Goal: Information Seeking & Learning: Learn about a topic

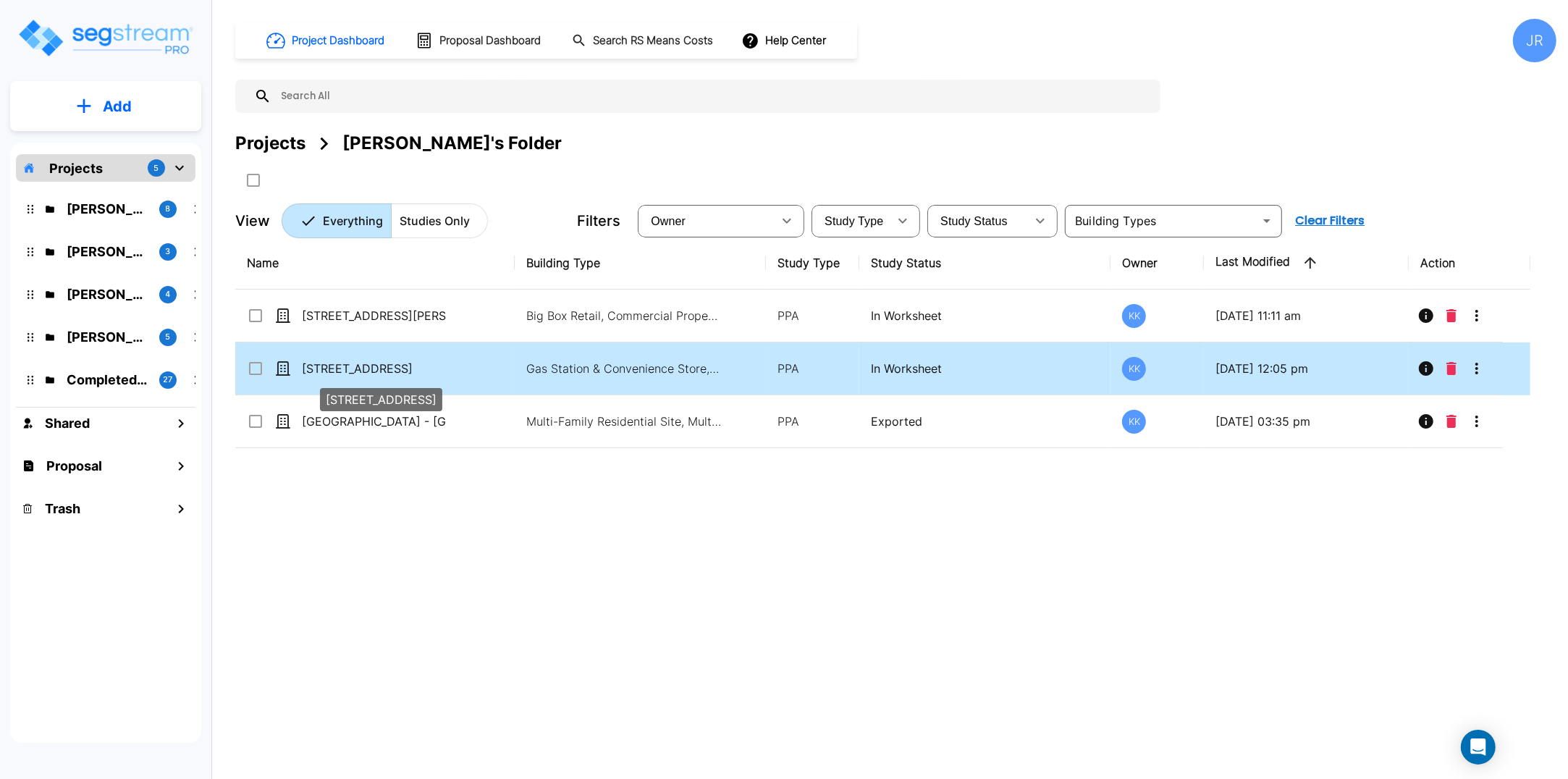
click at [348, 367] on p "[STREET_ADDRESS]" at bounding box center [374, 369] width 145 height 18
checkbox input "true"
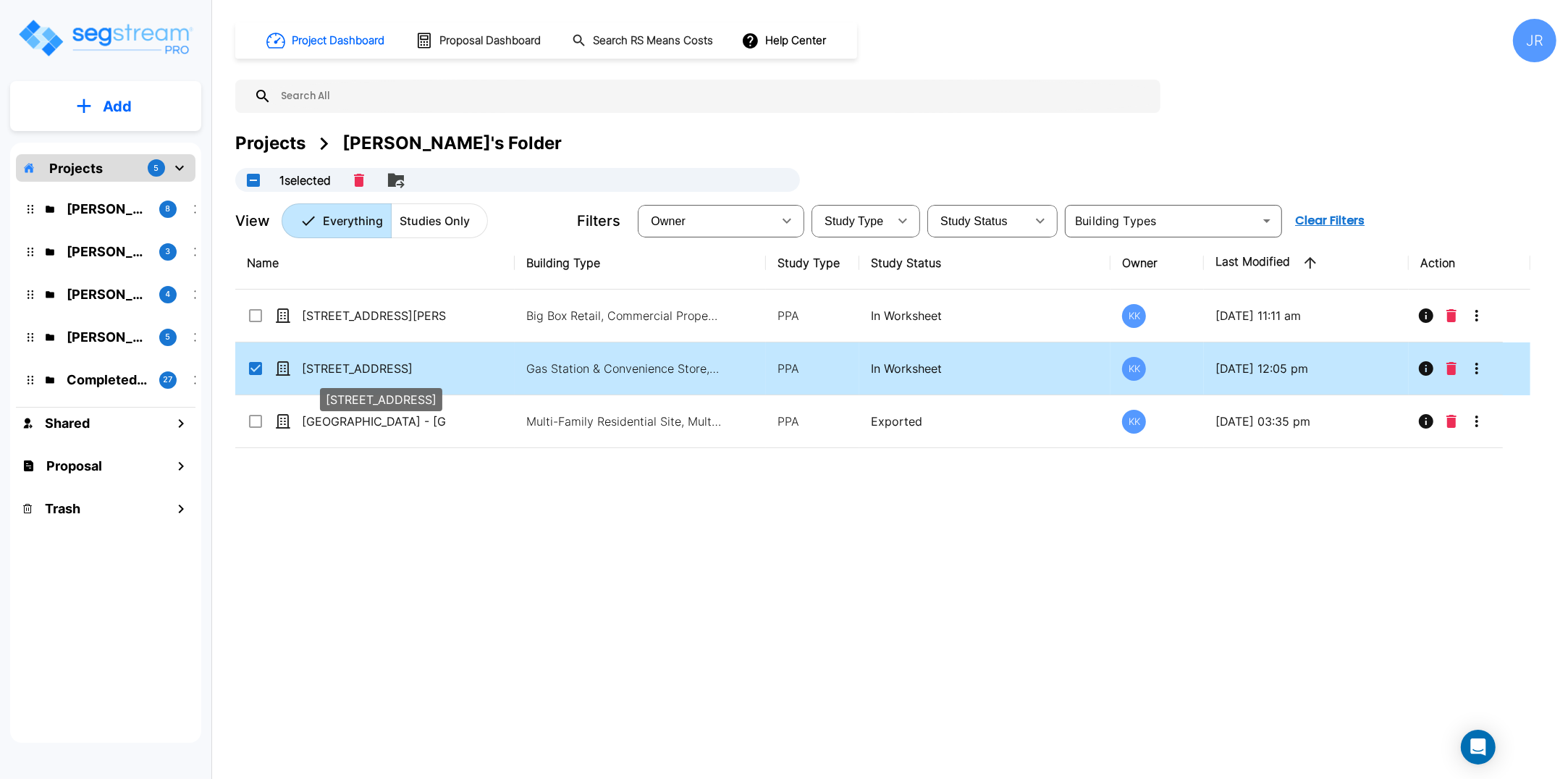
click at [348, 367] on p "[STREET_ADDRESS]" at bounding box center [374, 369] width 145 height 18
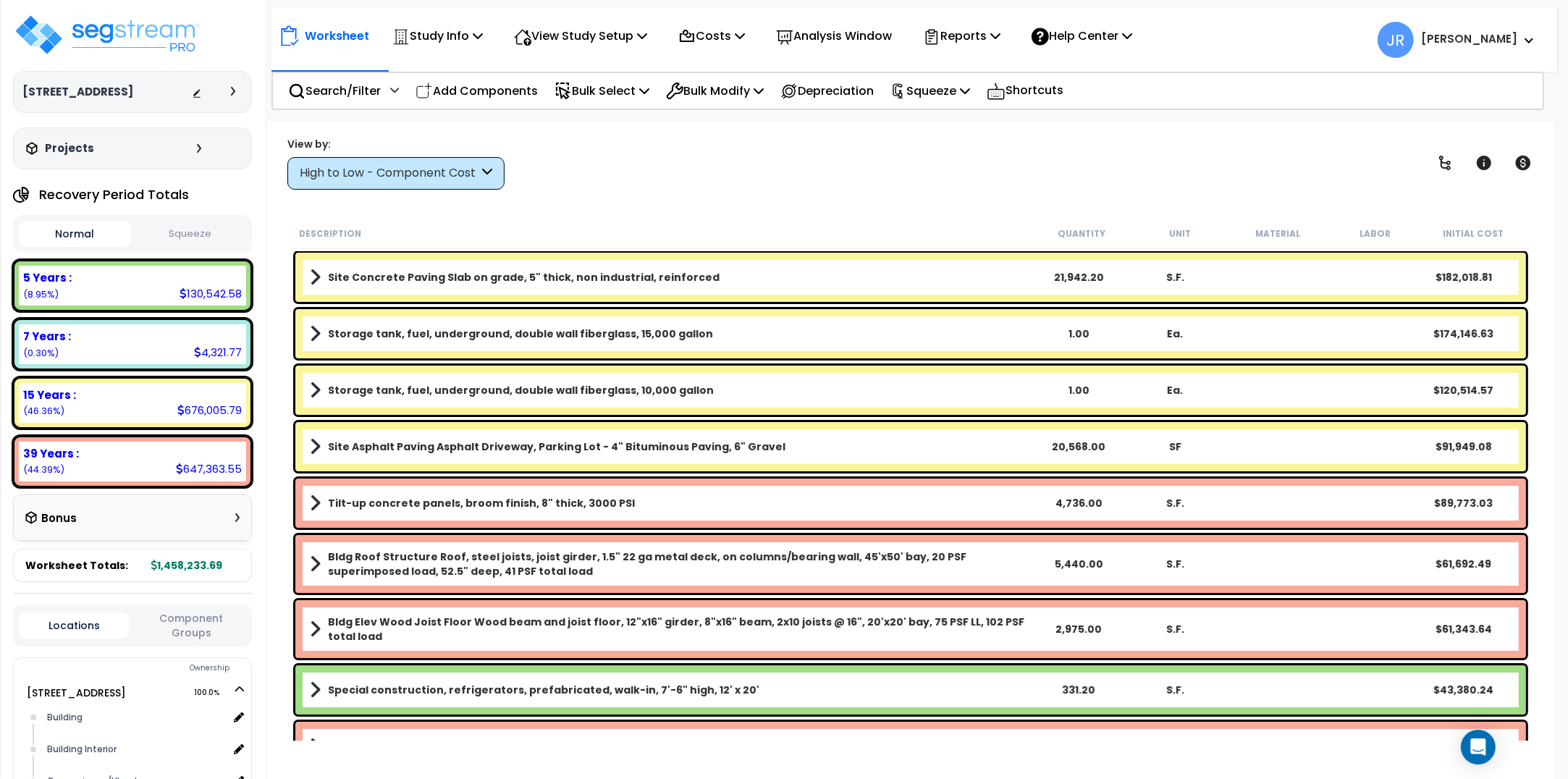
click at [420, 174] on div "High to Low - Component Cost" at bounding box center [389, 173] width 179 height 17
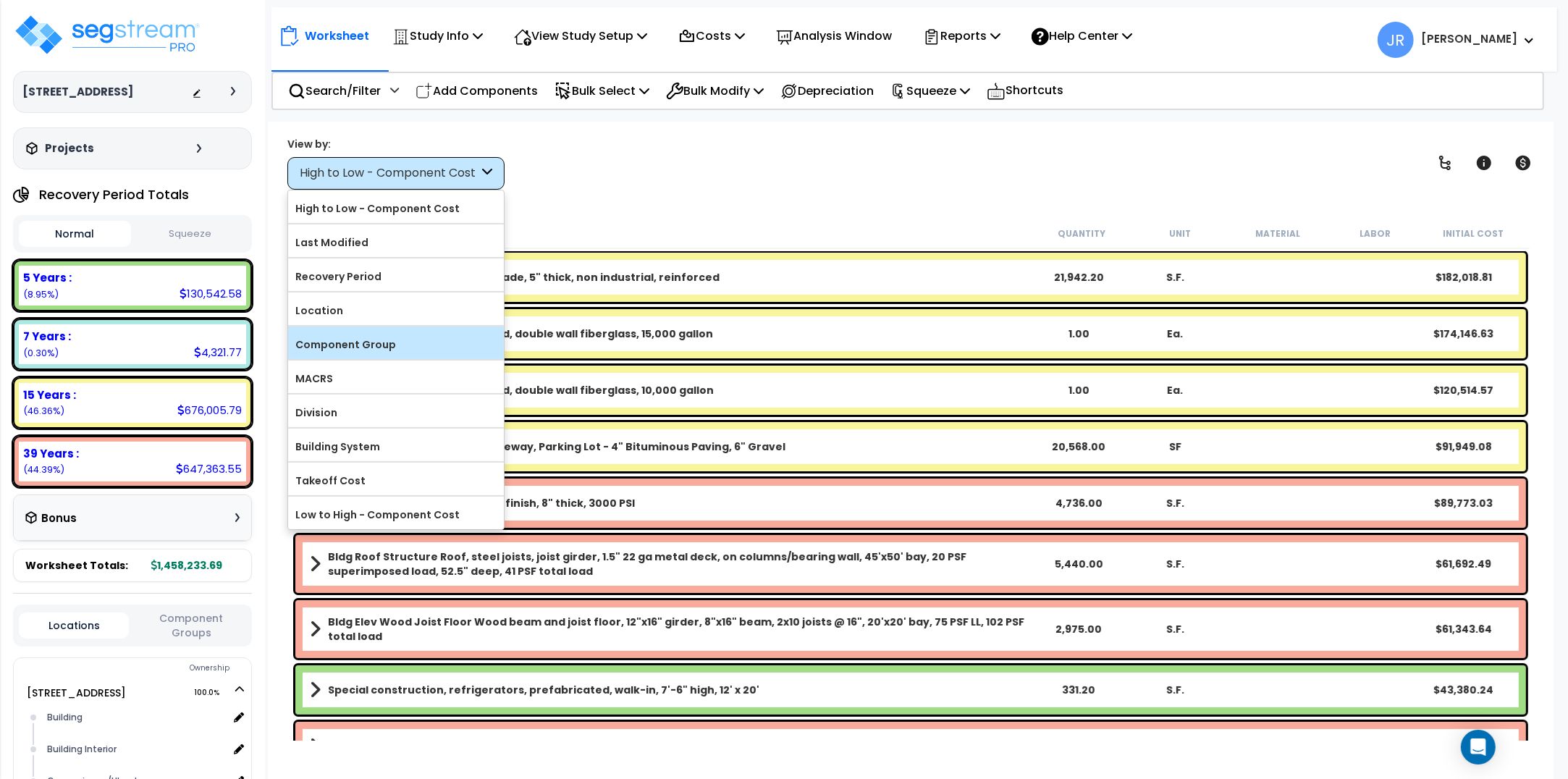
click at [378, 344] on label "Component Group" at bounding box center [396, 344] width 216 height 22
click at [0, 0] on input "Component Group" at bounding box center [0, 0] width 0 height 0
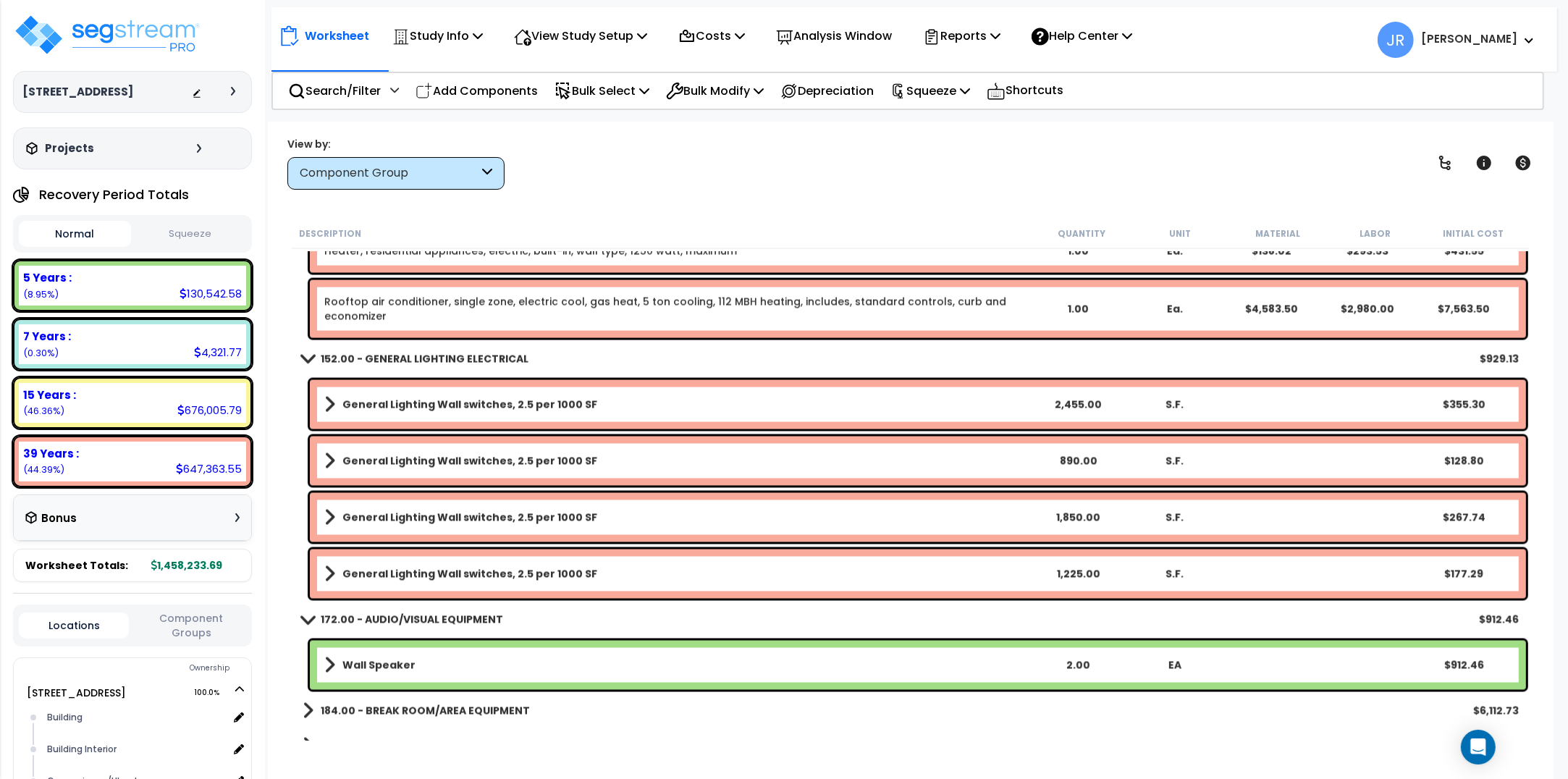
scroll to position [9507, 0]
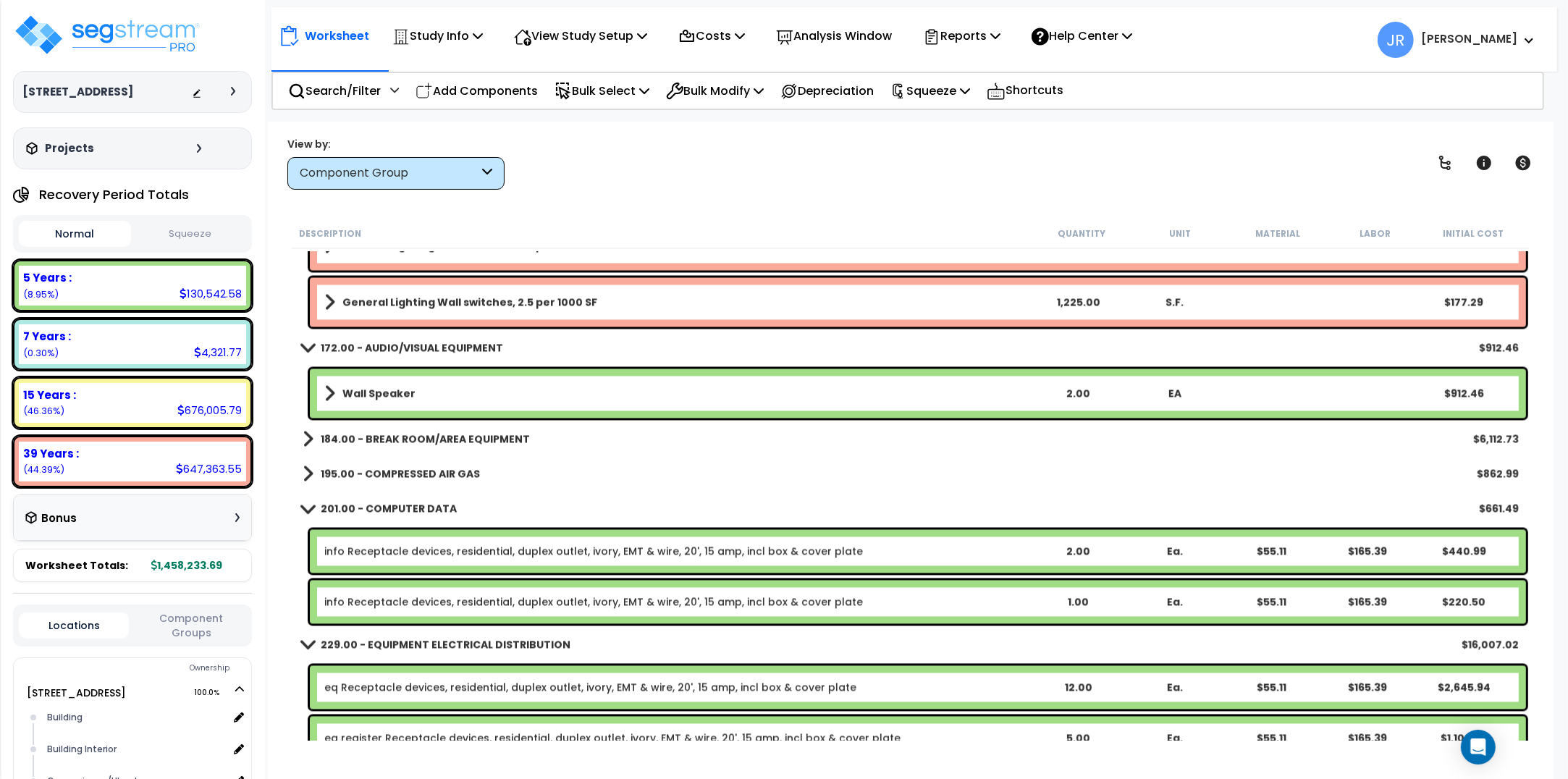
click at [497, 444] on b "184.00 - BREAK ROOM/AREA EQUIPMENT" at bounding box center [425, 439] width 209 height 14
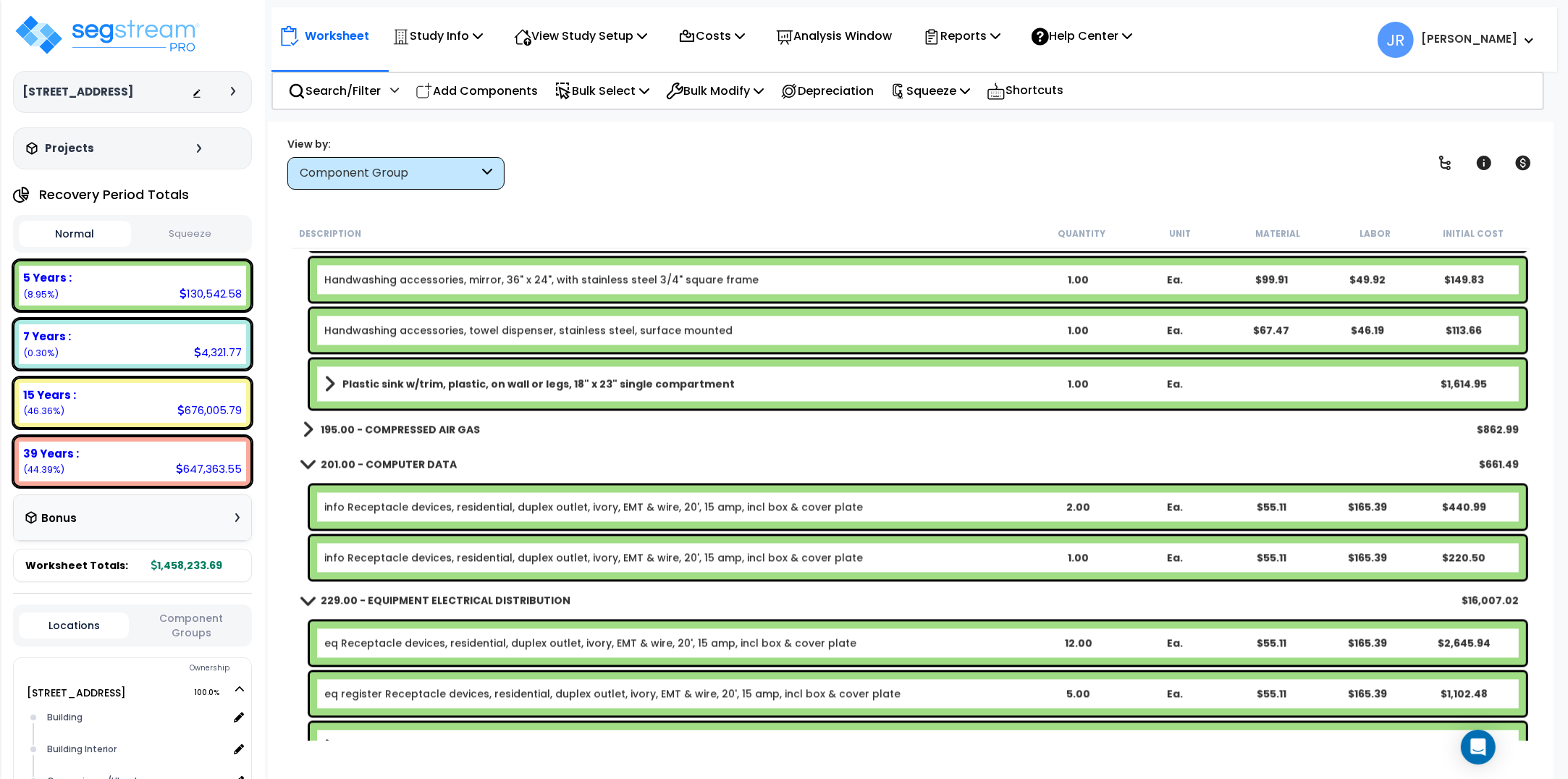
scroll to position [9959, 0]
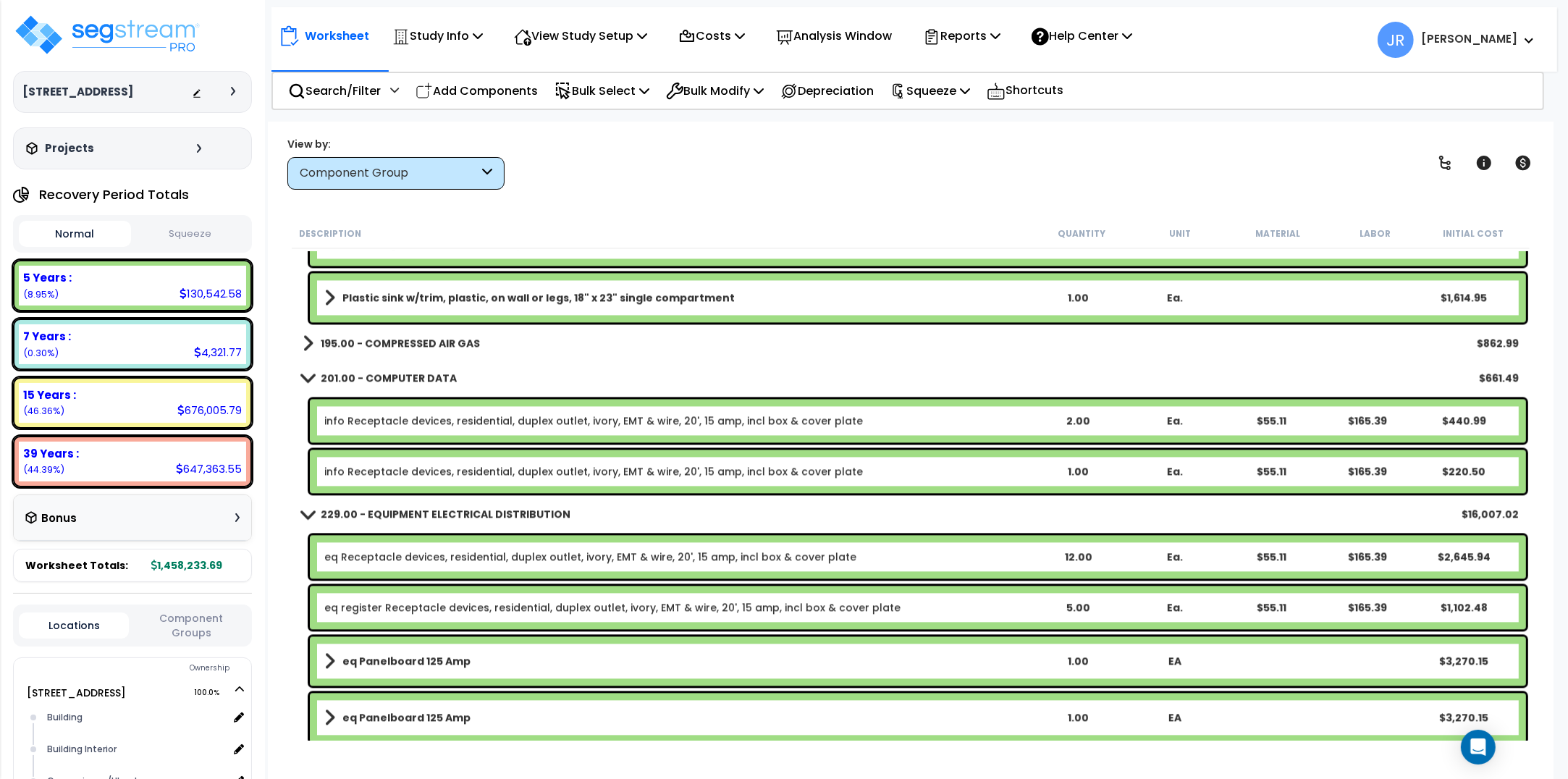
click at [438, 336] on b "195.00 - COMPRESSED AIR GAS" at bounding box center [400, 343] width 159 height 14
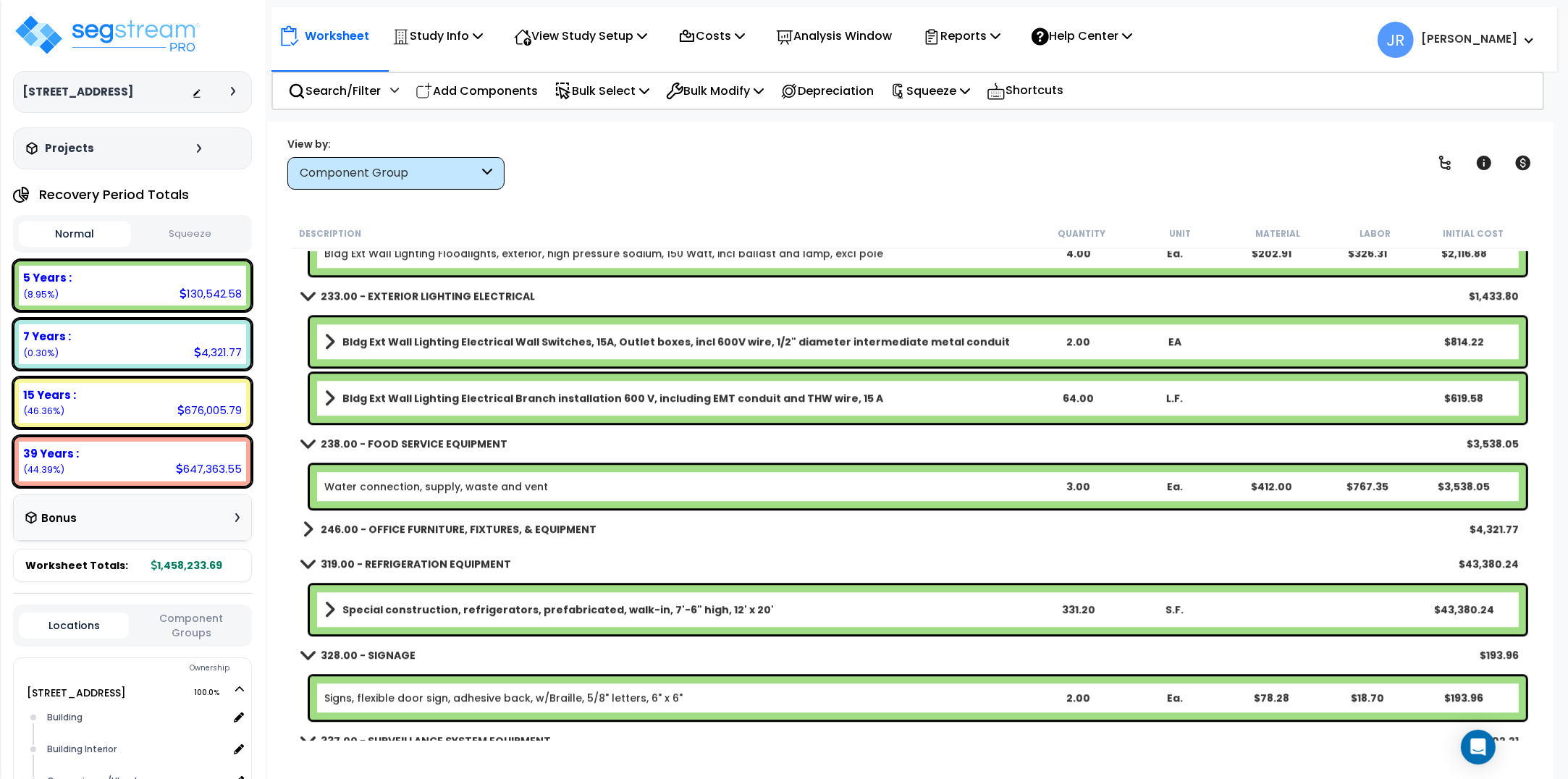
scroll to position [10865, 0]
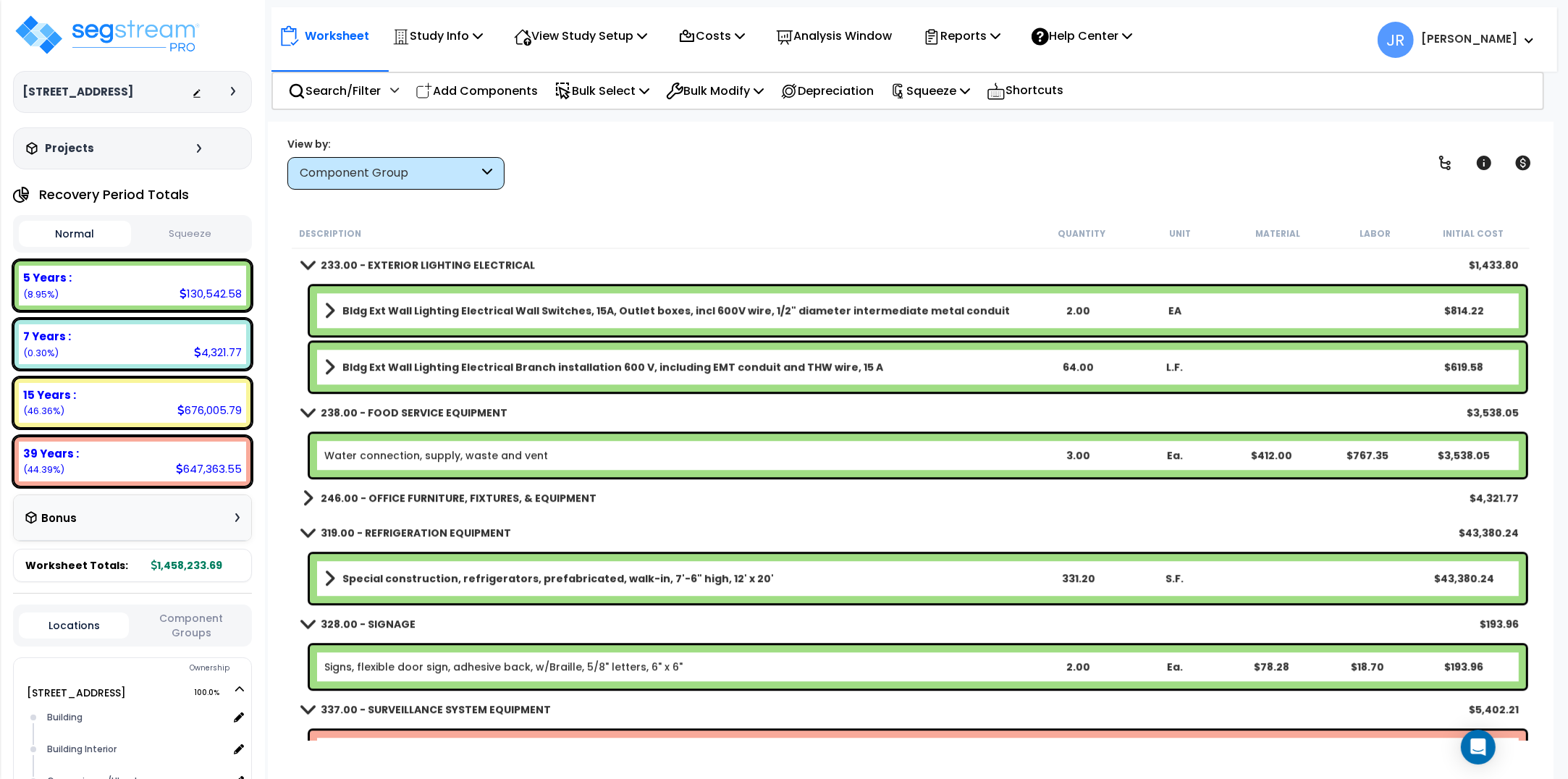
click at [555, 498] on b "246.00 - OFFICE FURNITURE, FIXTURES, & EQUIPMENT" at bounding box center [458, 498] width 276 height 14
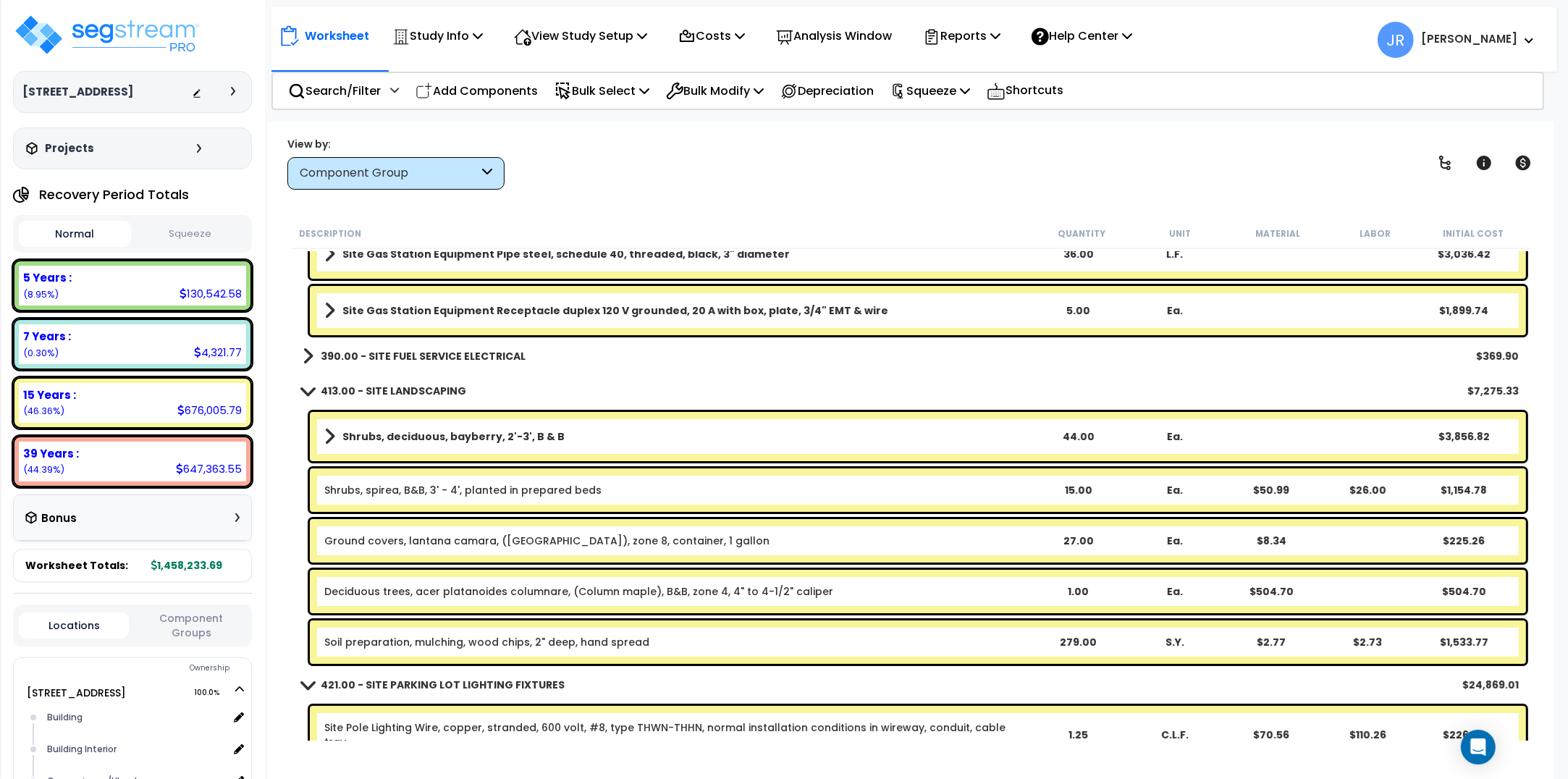
scroll to position [12586, 0]
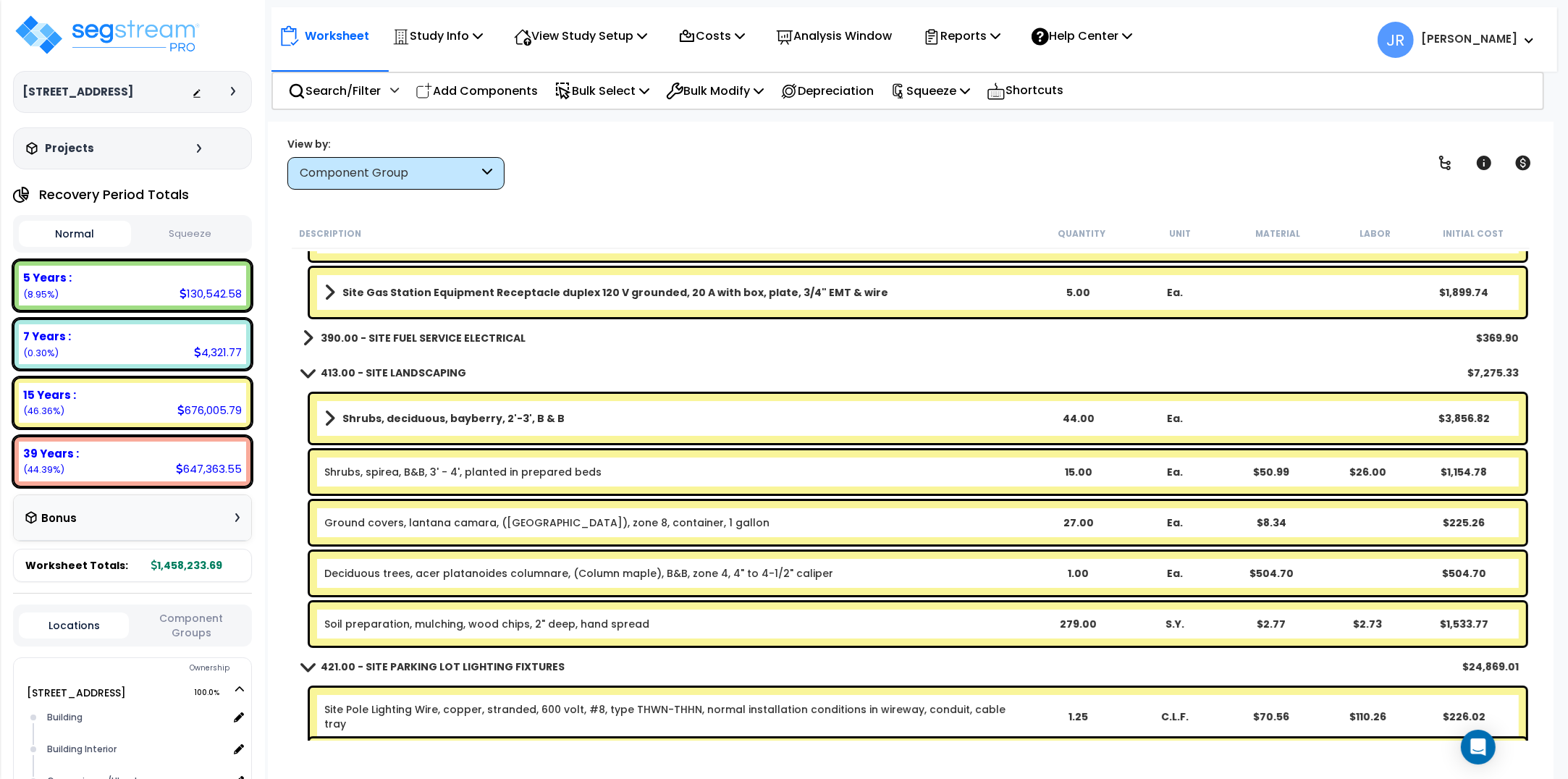
click at [493, 332] on b "390.00 - SITE FUEL SERVICE ELECTRICAL" at bounding box center [423, 338] width 205 height 14
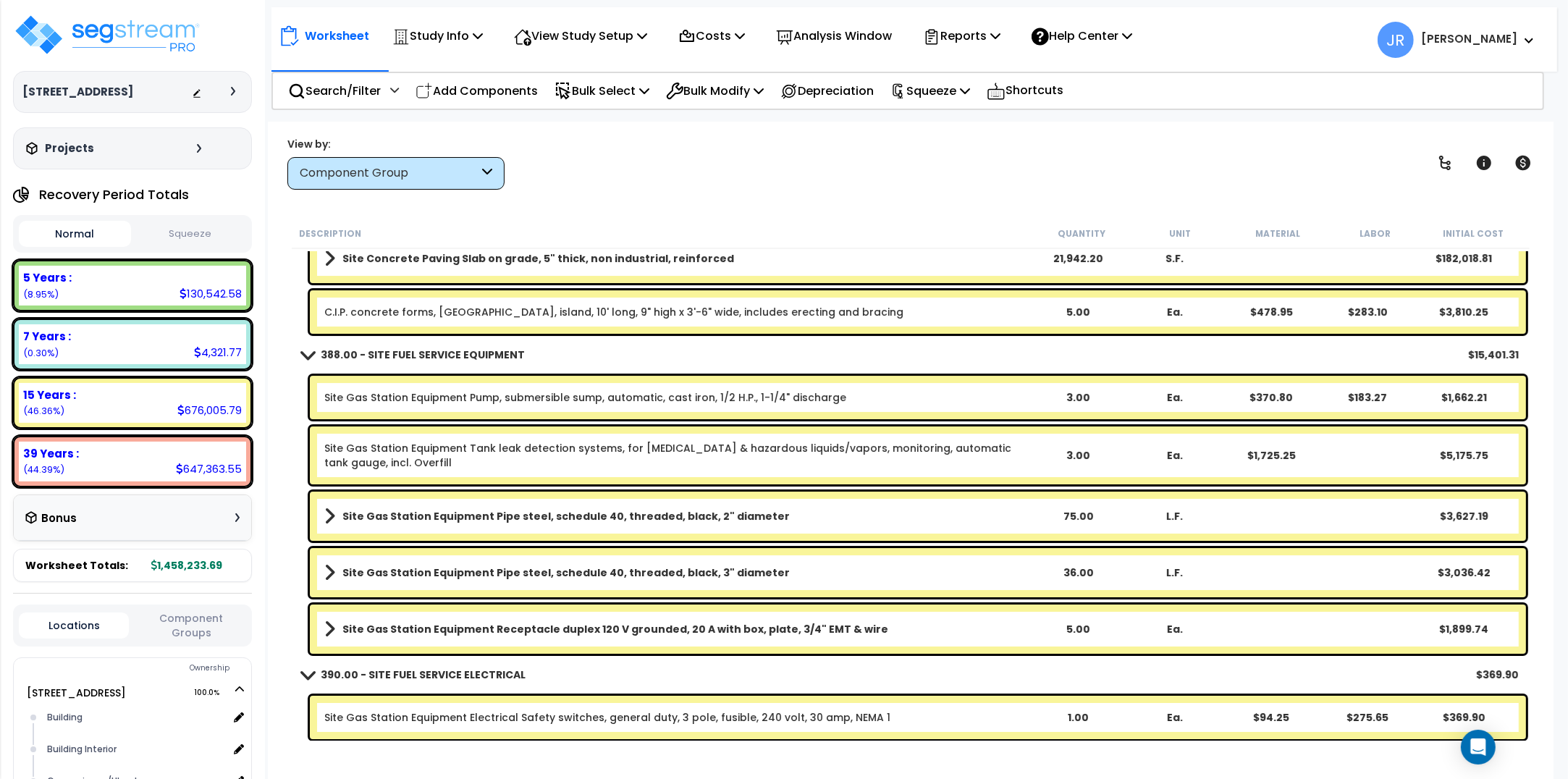
scroll to position [12314, 0]
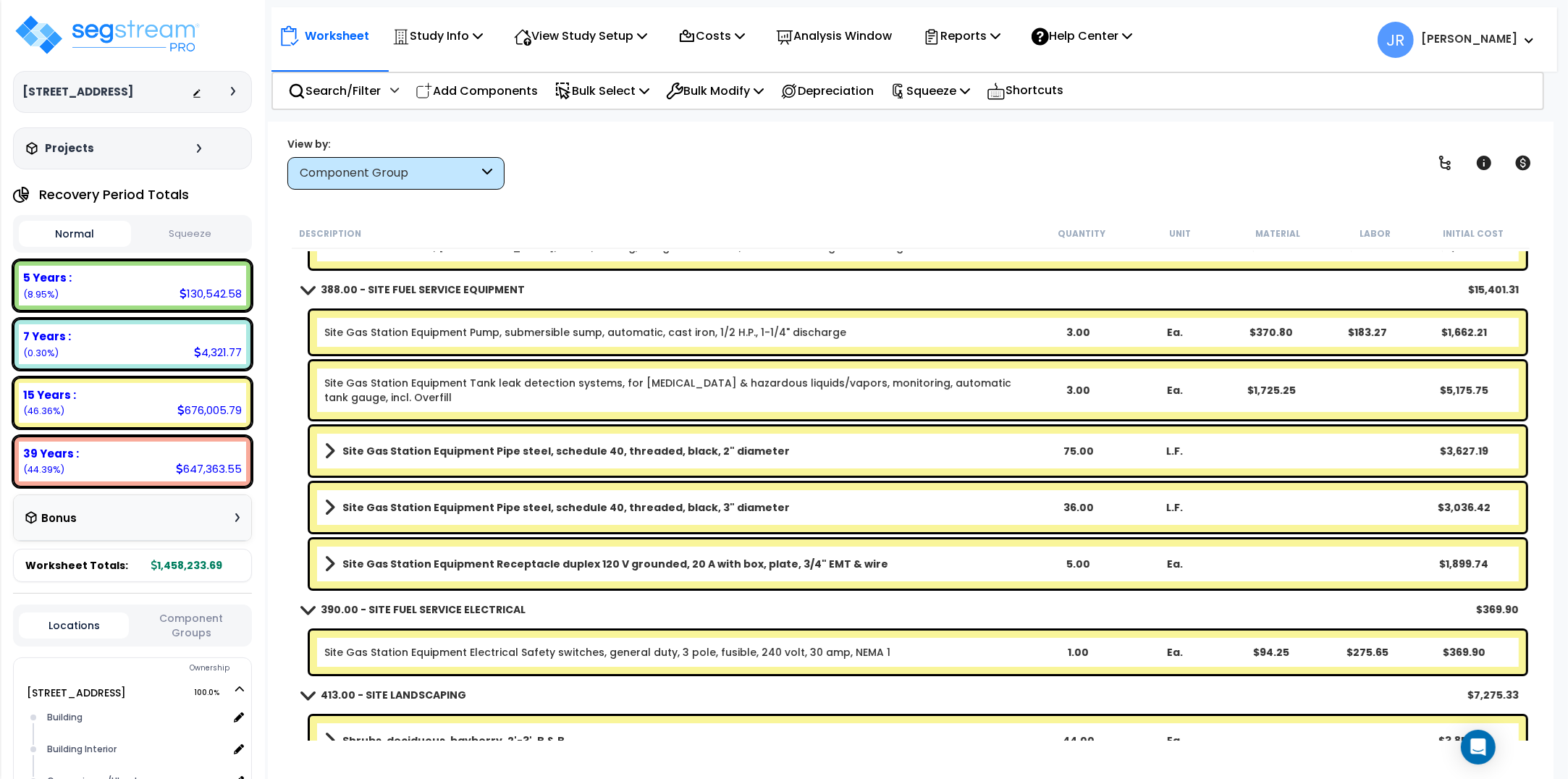
click at [619, 449] on b "Site Gas Station Equipment Pipe steel, schedule 40, threaded, black, 2" diameter" at bounding box center [566, 450] width 448 height 14
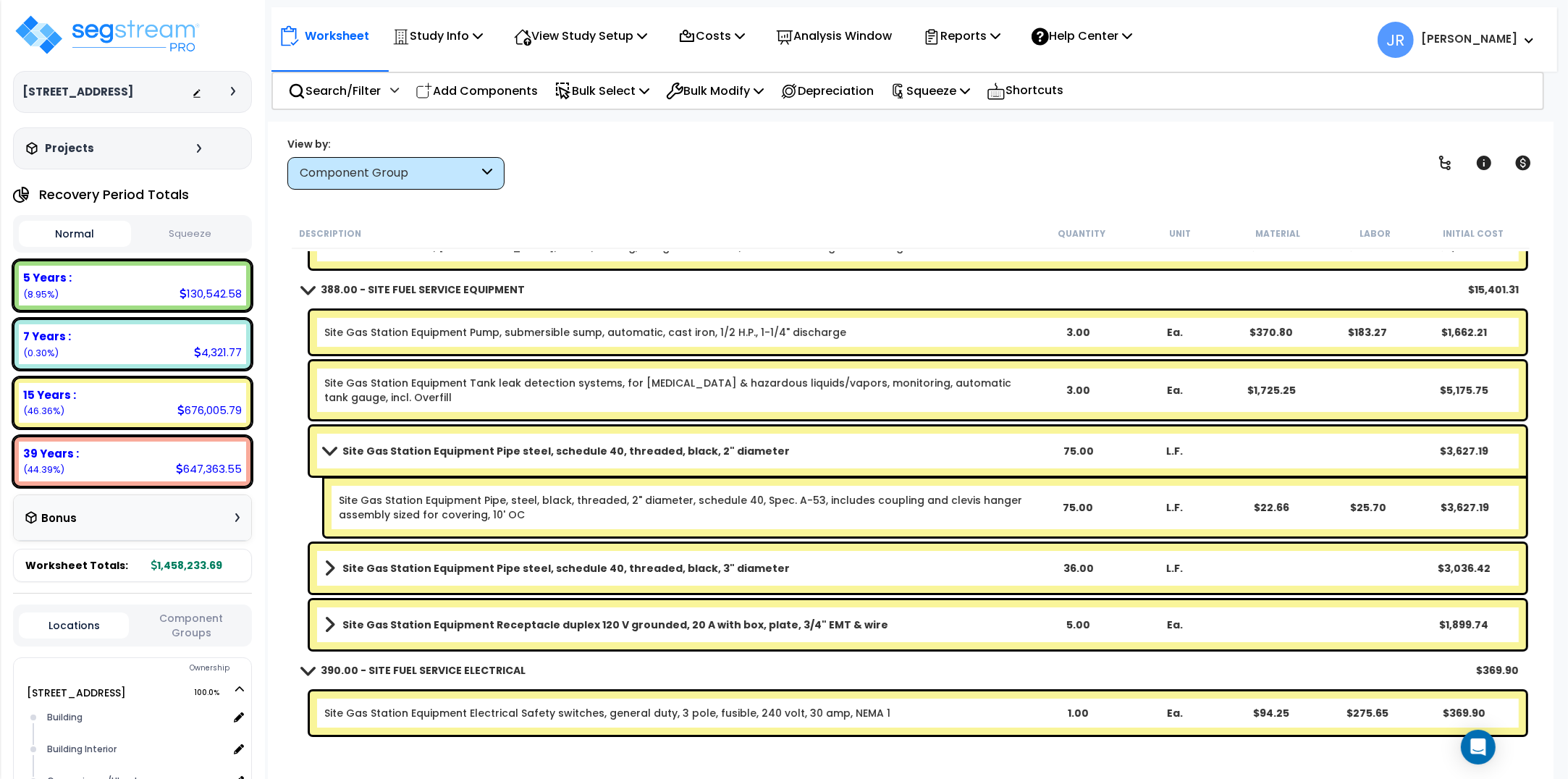
click at [619, 449] on b "Site Gas Station Equipment Pipe steel, schedule 40, threaded, black, 2" diameter" at bounding box center [566, 450] width 448 height 14
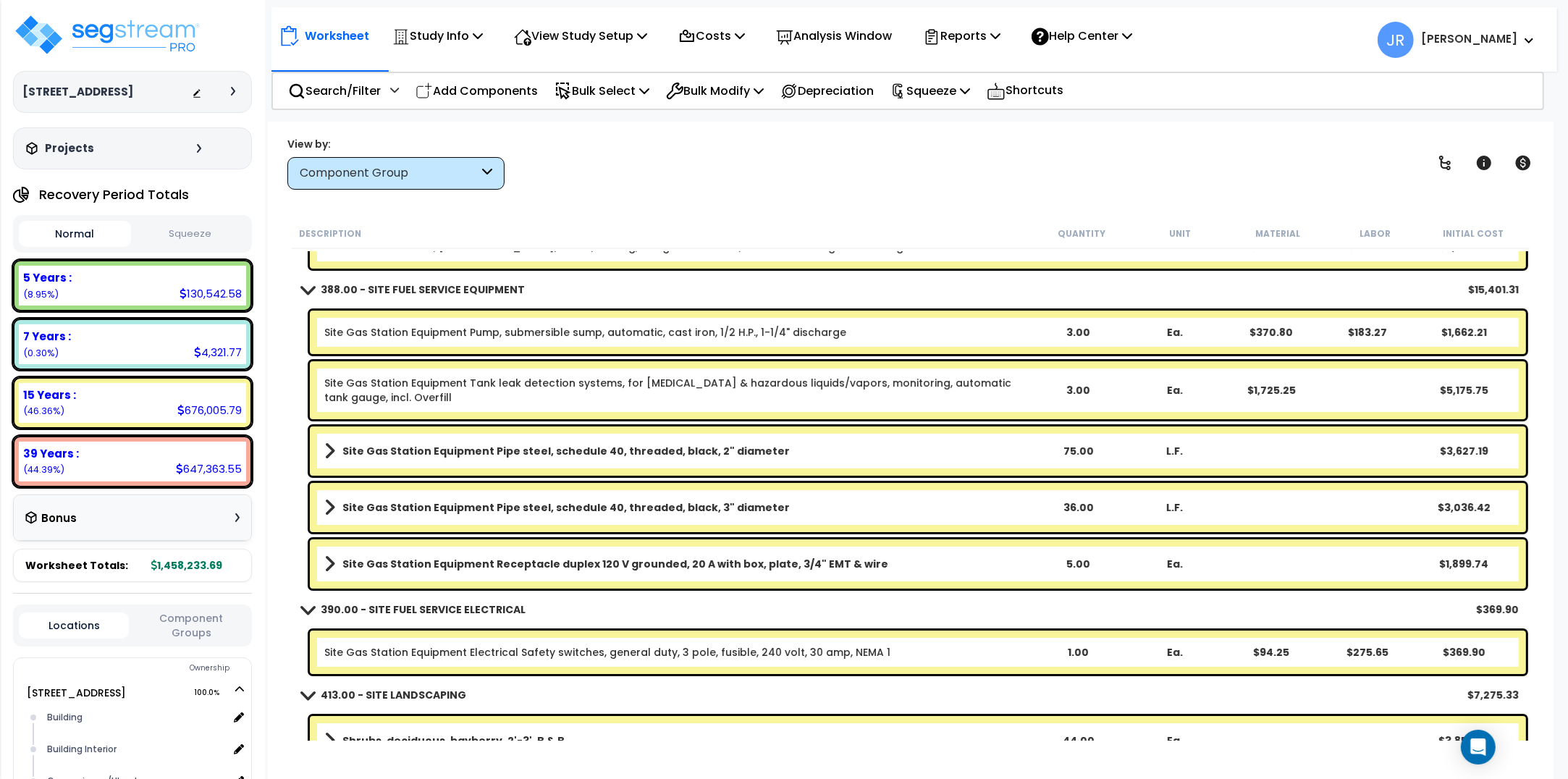
click at [623, 500] on b "Site Gas Station Equipment Pipe steel, schedule 40, threaded, black, 3" diameter" at bounding box center [566, 507] width 448 height 14
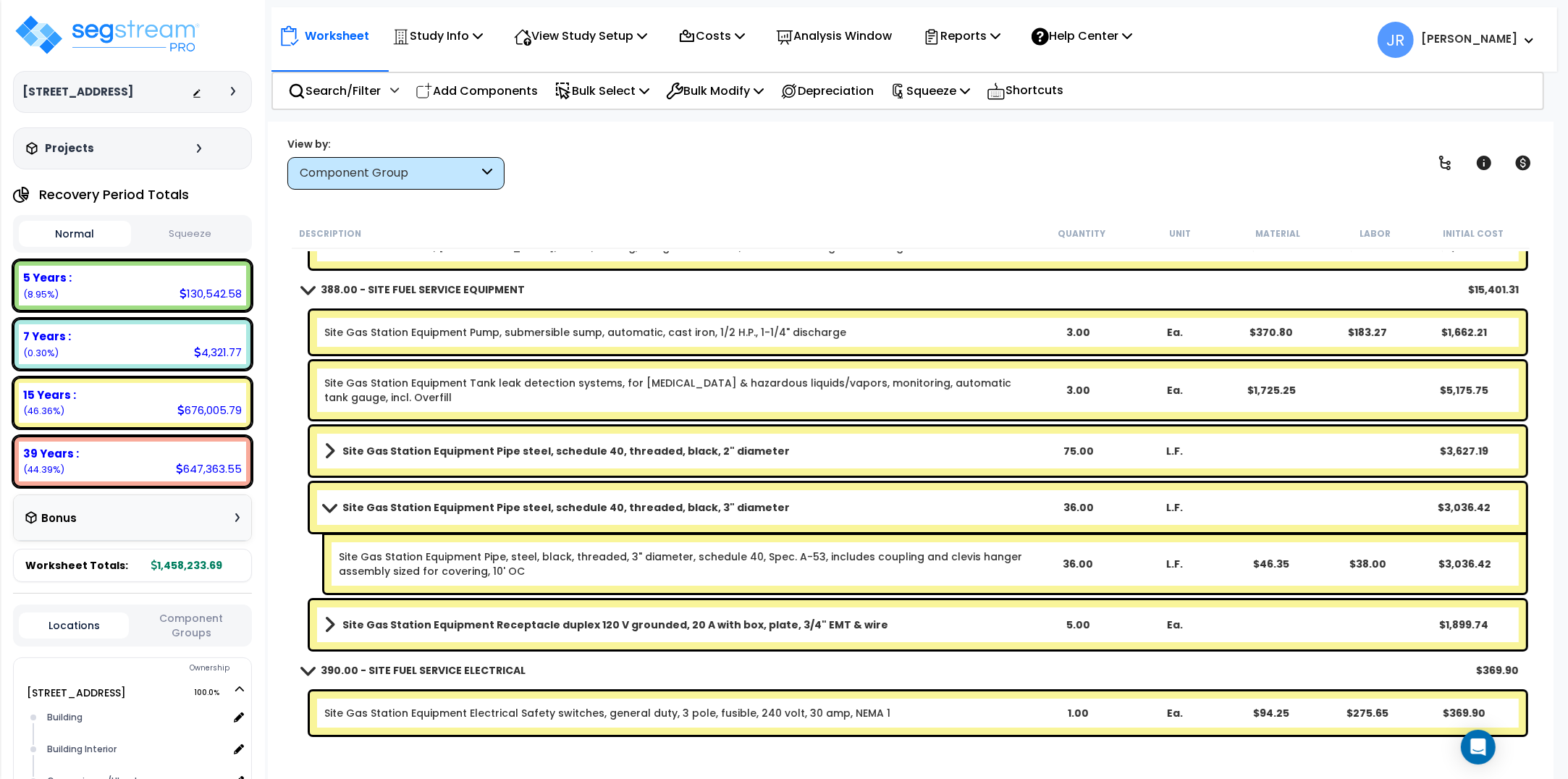
click at [623, 500] on b "Site Gas Station Equipment Pipe steel, schedule 40, threaded, black, 3" diameter" at bounding box center [566, 507] width 448 height 14
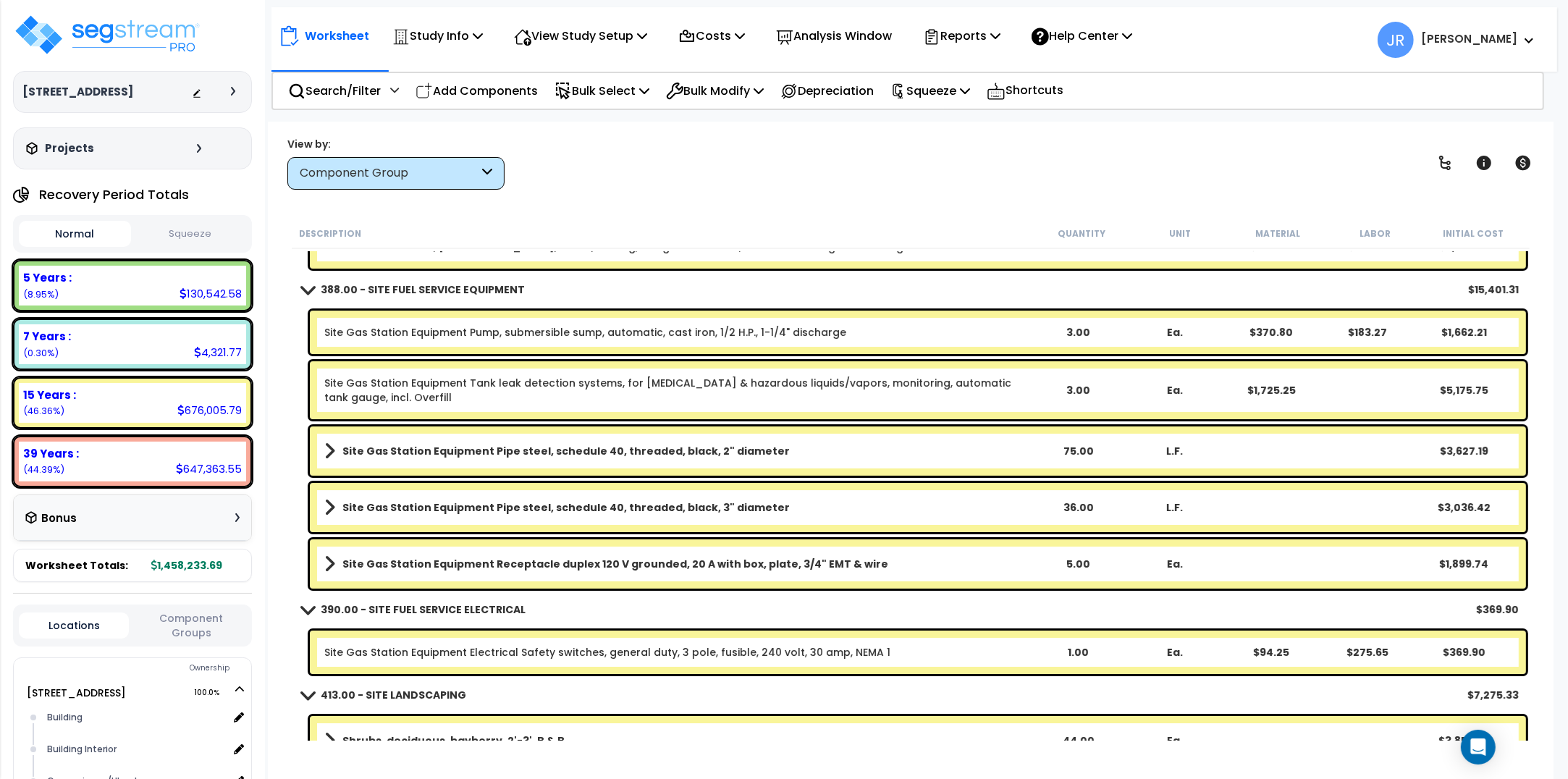
click at [618, 561] on b "Site Gas Station Equipment Receptacle duplex 120 V grounded, 20 A with box, pla…" at bounding box center [615, 564] width 546 height 14
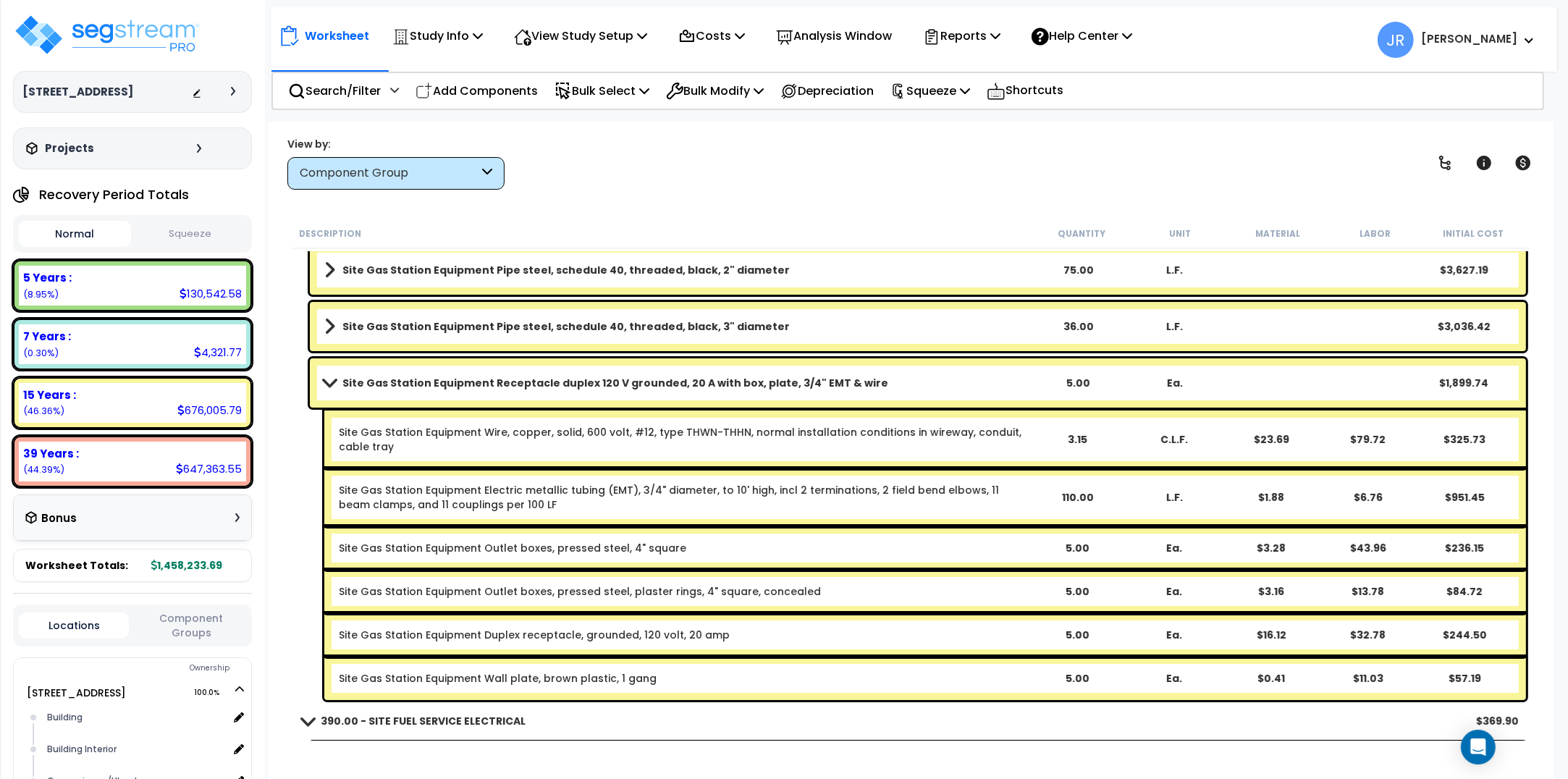
scroll to position [12586, 0]
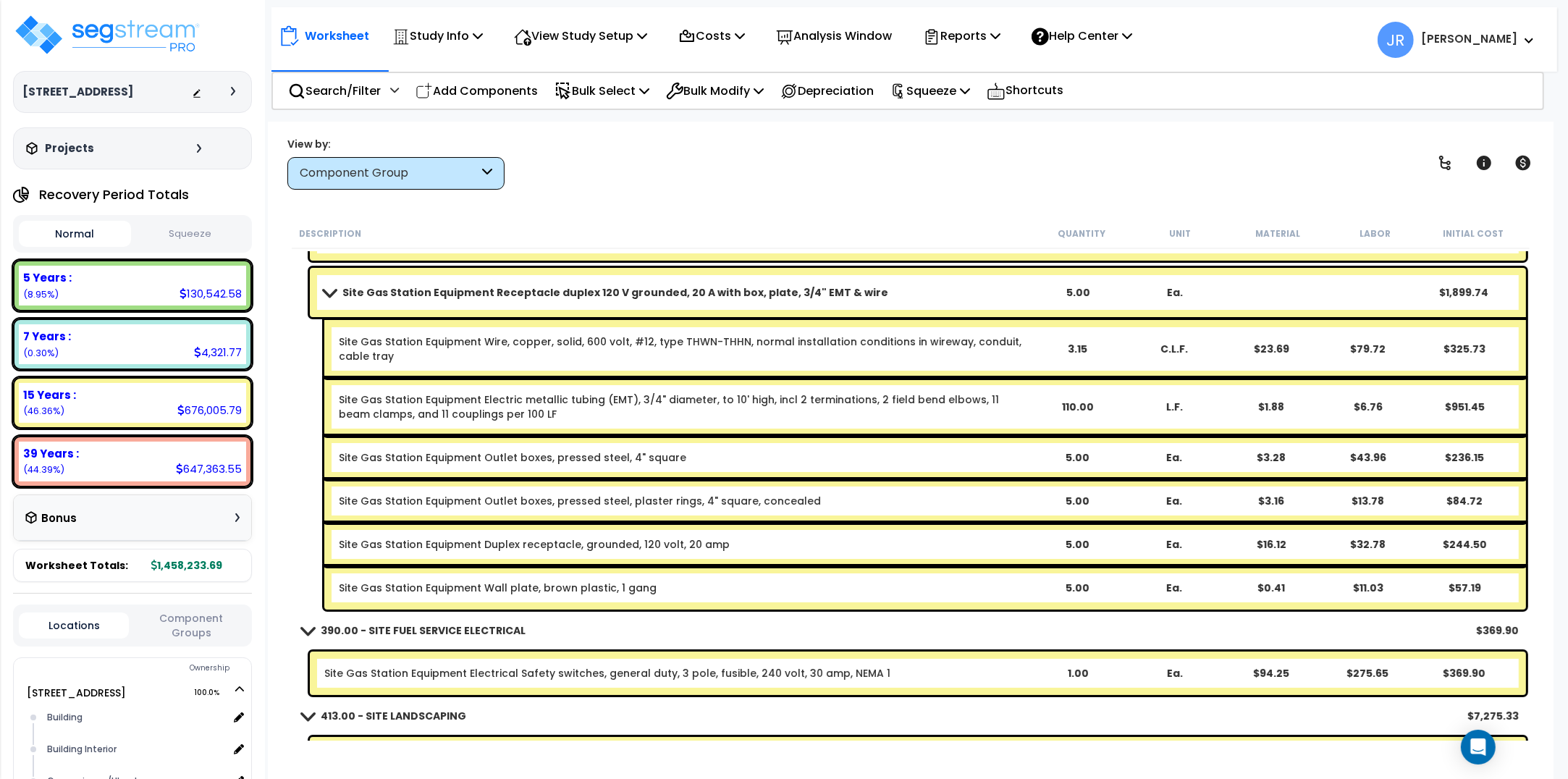
click at [564, 297] on b "Site Gas Station Equipment Receptacle duplex 120 V grounded, 20 A with box, pla…" at bounding box center [615, 292] width 546 height 14
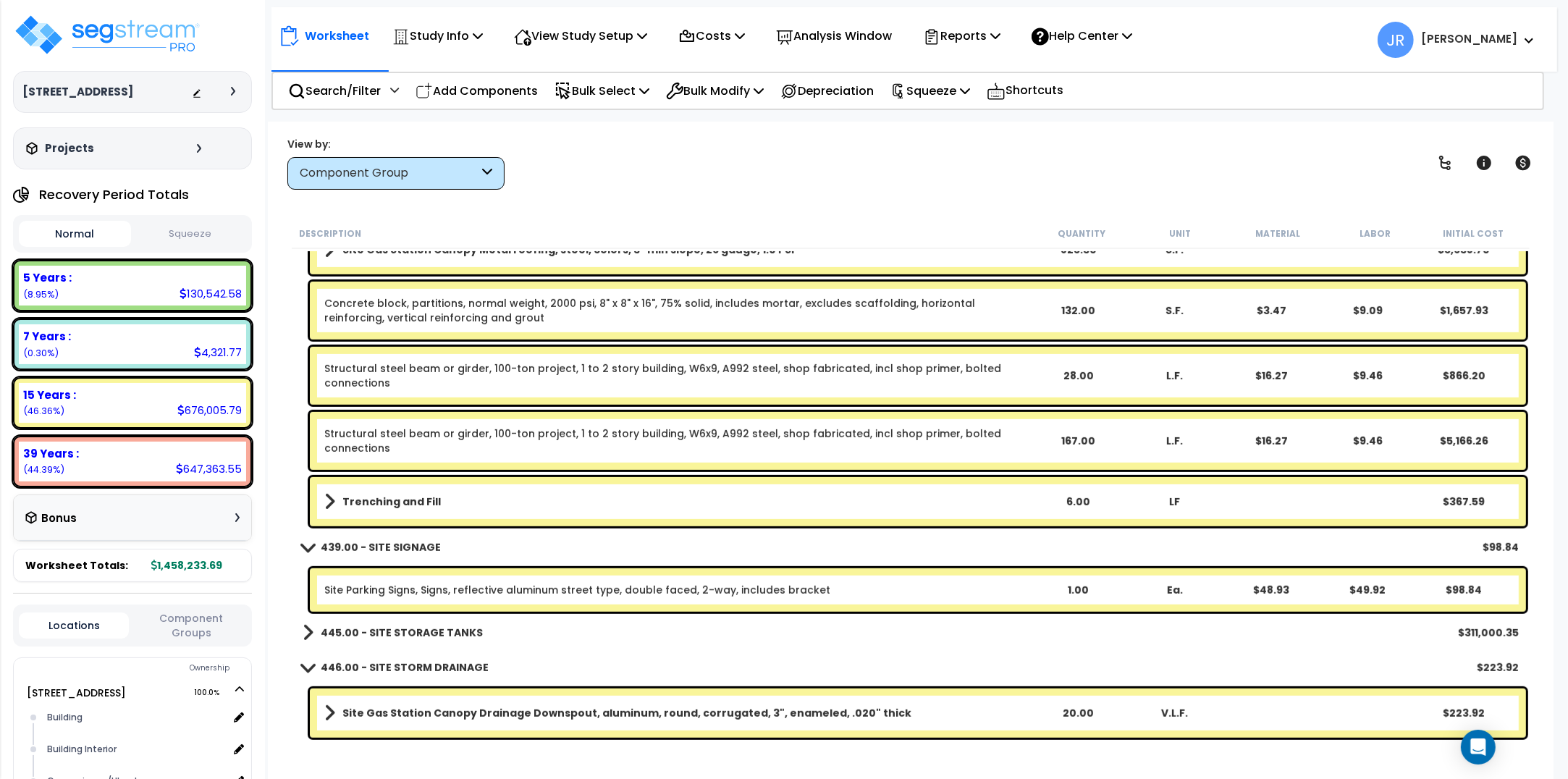
scroll to position [63, 0]
click at [479, 629] on div "445.00 - SITE STORAGE TANKS $311,000.35" at bounding box center [910, 633] width 1230 height 35
click at [465, 627] on b "445.00 - SITE STORAGE TANKS" at bounding box center [402, 632] width 163 height 14
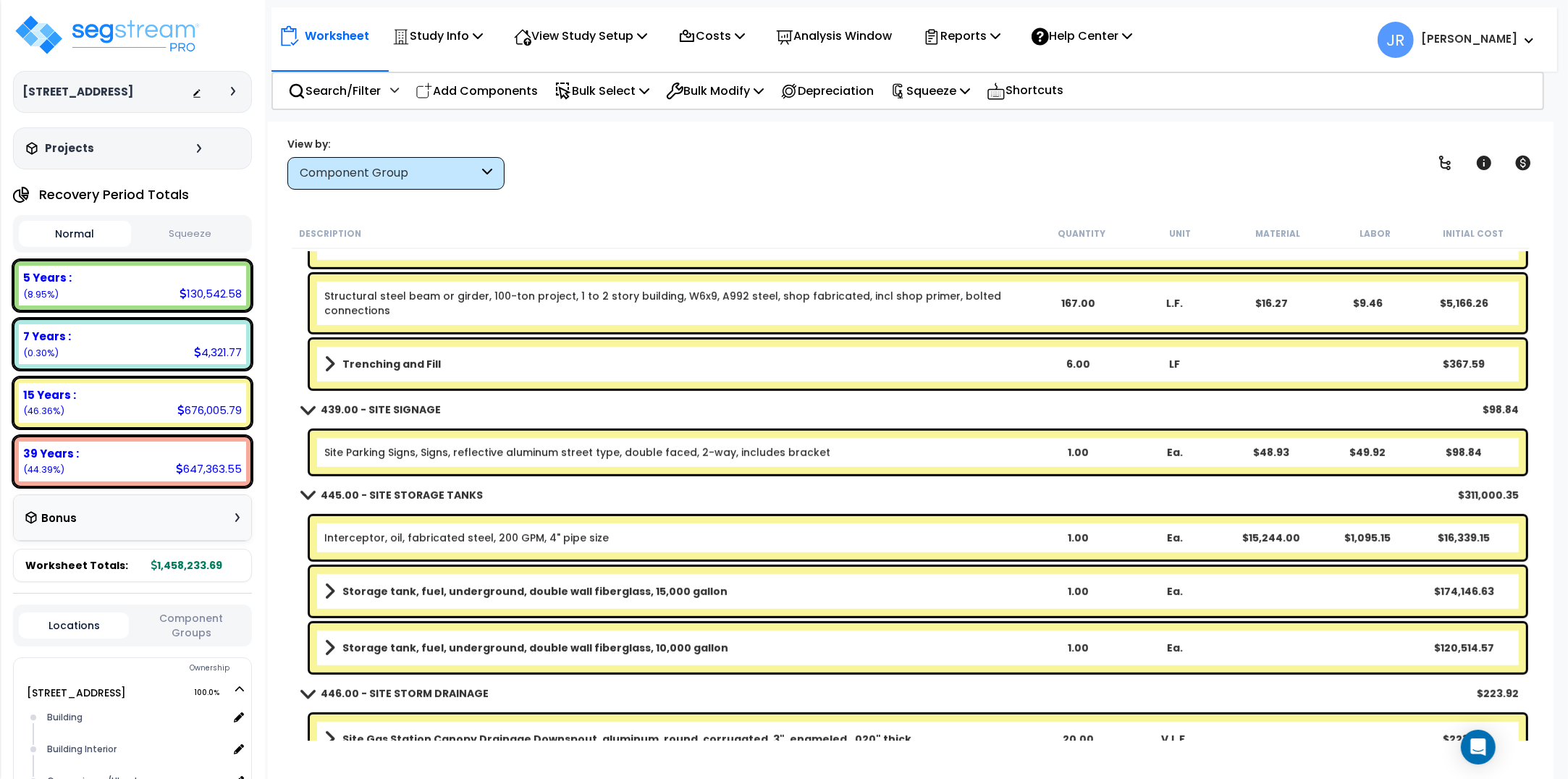
scroll to position [13627, 0]
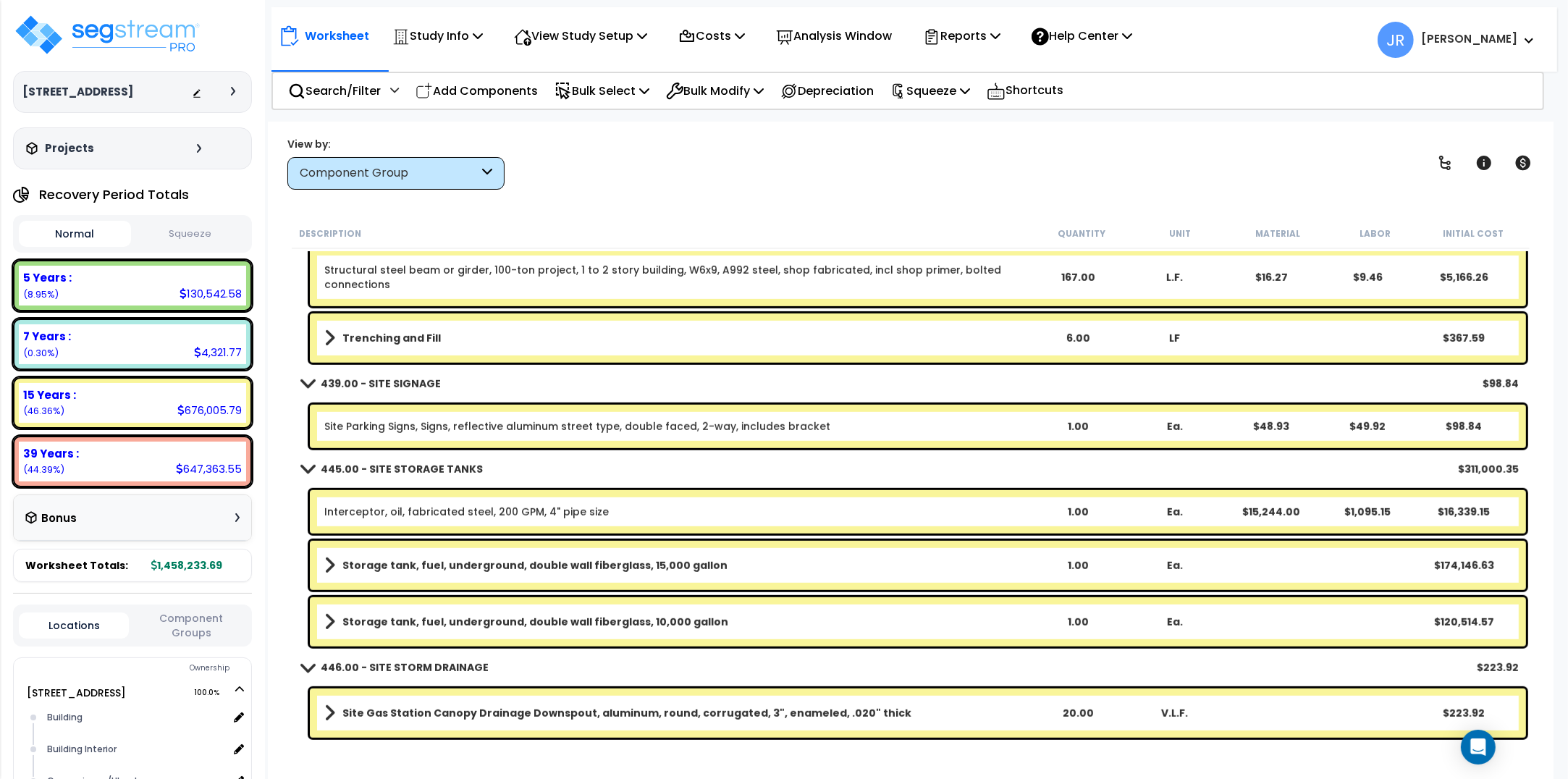
click at [603, 559] on b "Storage tank, fuel, underground, double wall fiberglass, 15,000 gallon" at bounding box center [535, 565] width 385 height 14
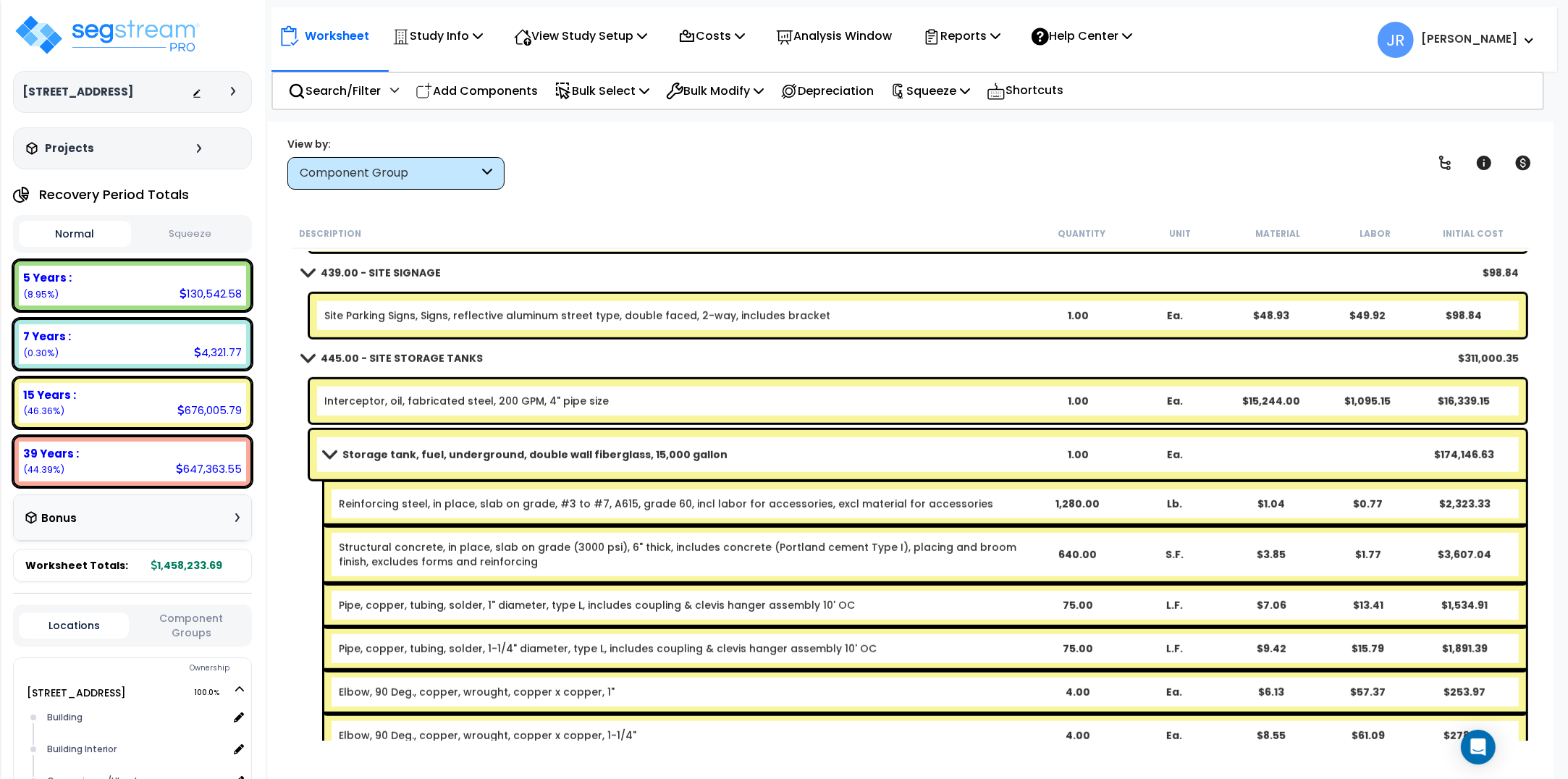
scroll to position [13727, 0]
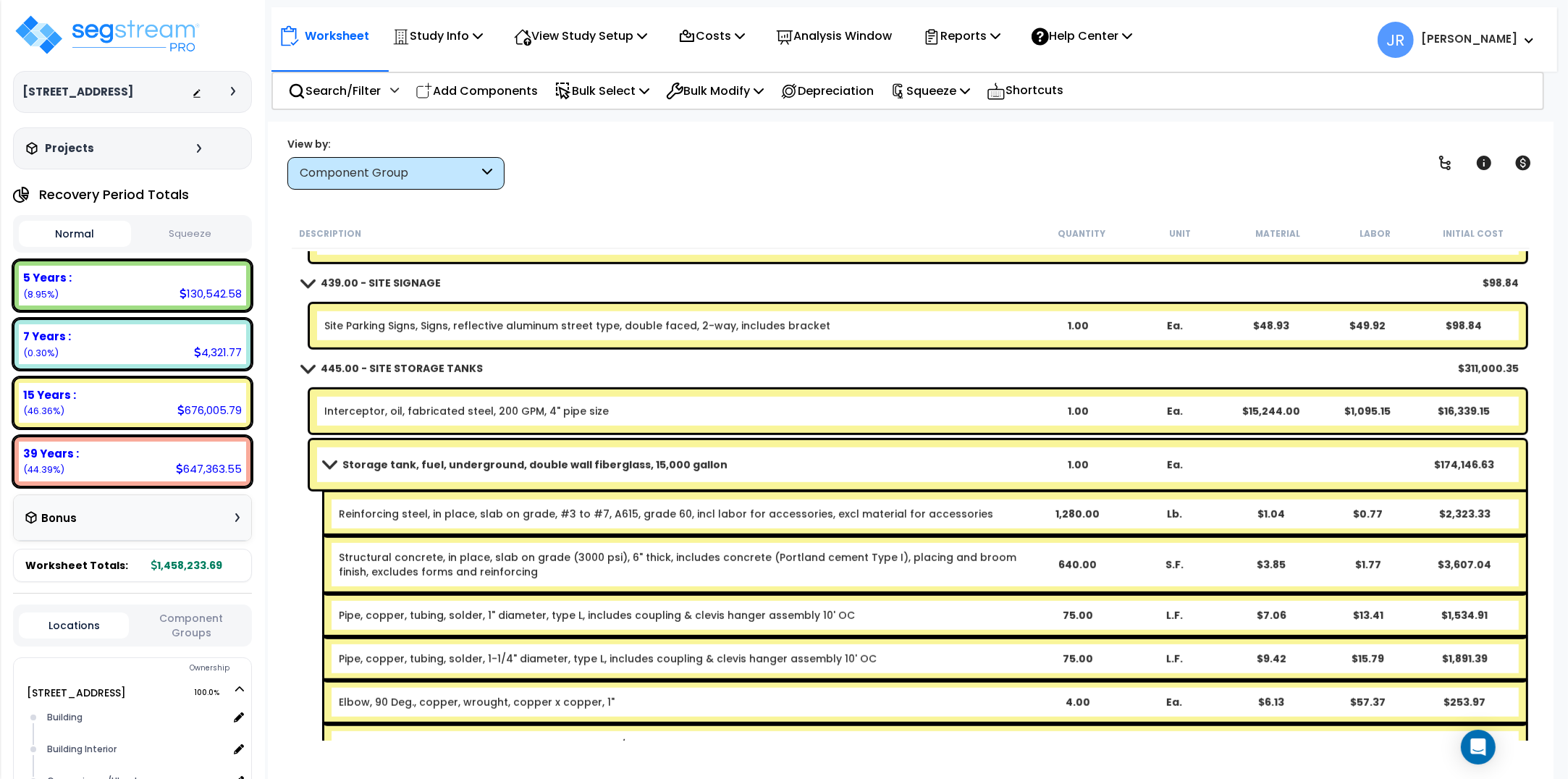
click at [442, 461] on b "Storage tank, fuel, underground, double wall fiberglass, 15,000 gallon" at bounding box center [535, 465] width 385 height 14
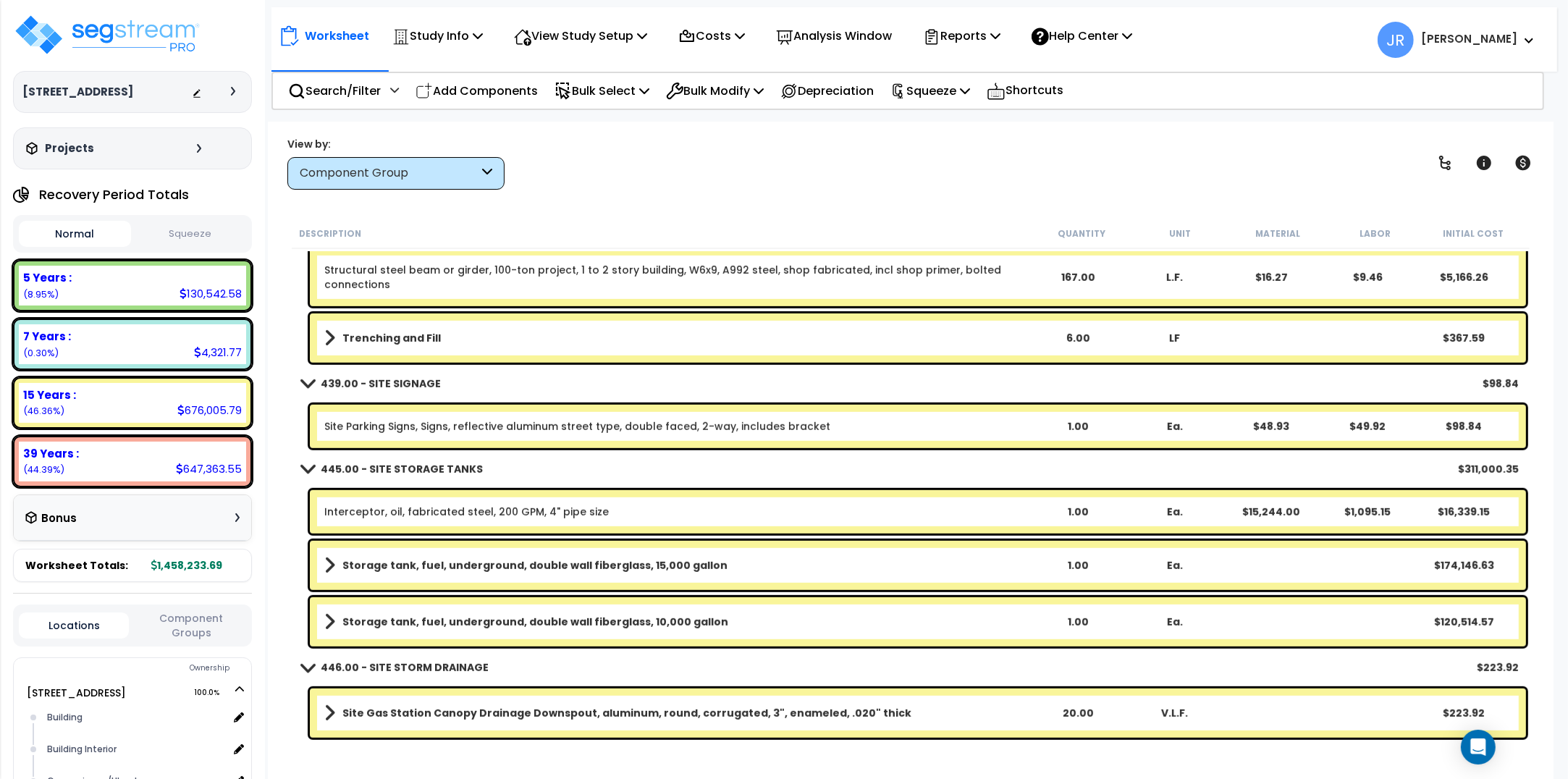
click at [498, 620] on b "Storage tank, fuel, underground, double wall fiberglass, 10,000 gallon" at bounding box center [535, 621] width 386 height 14
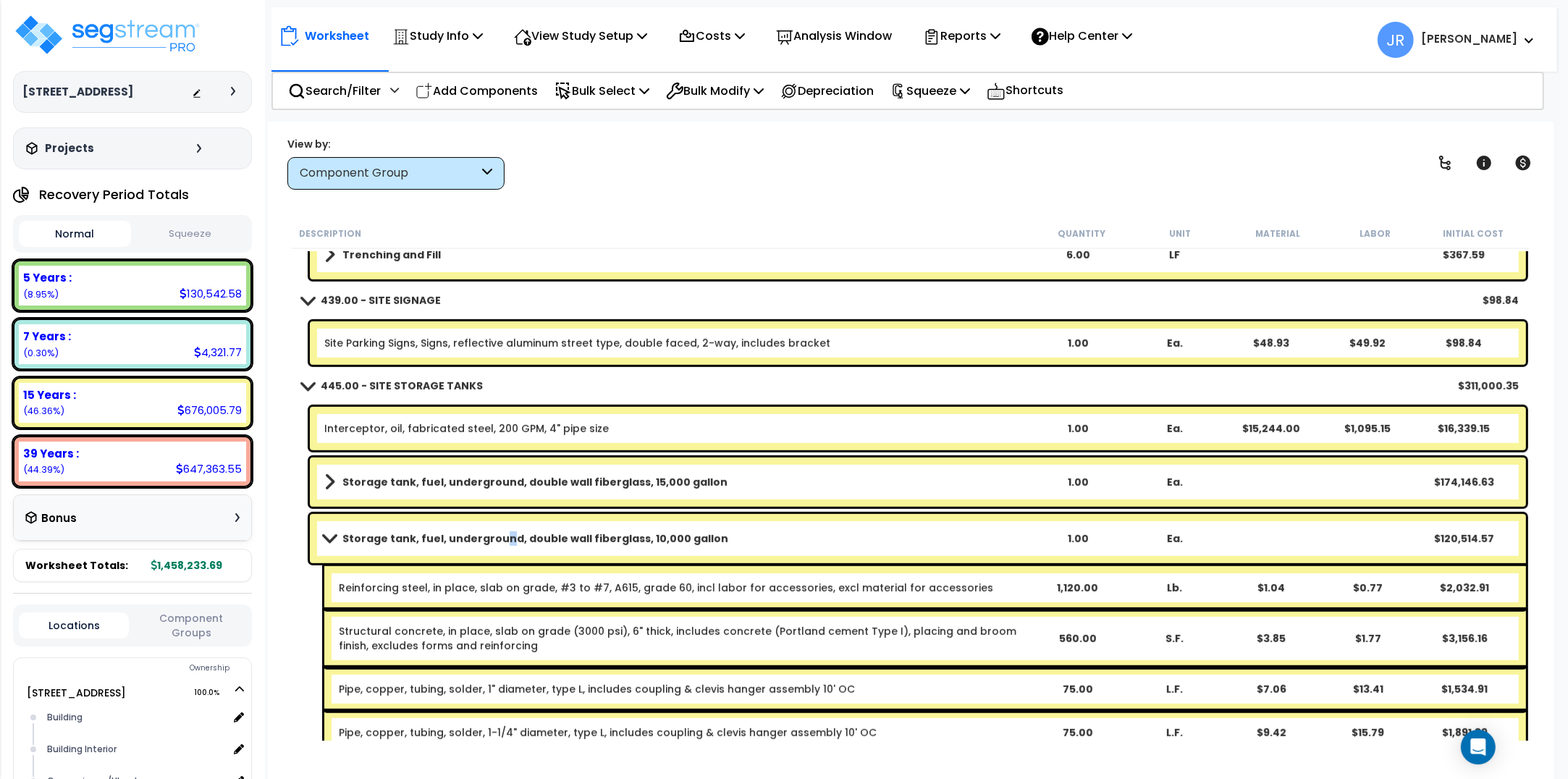
scroll to position [13637, 0]
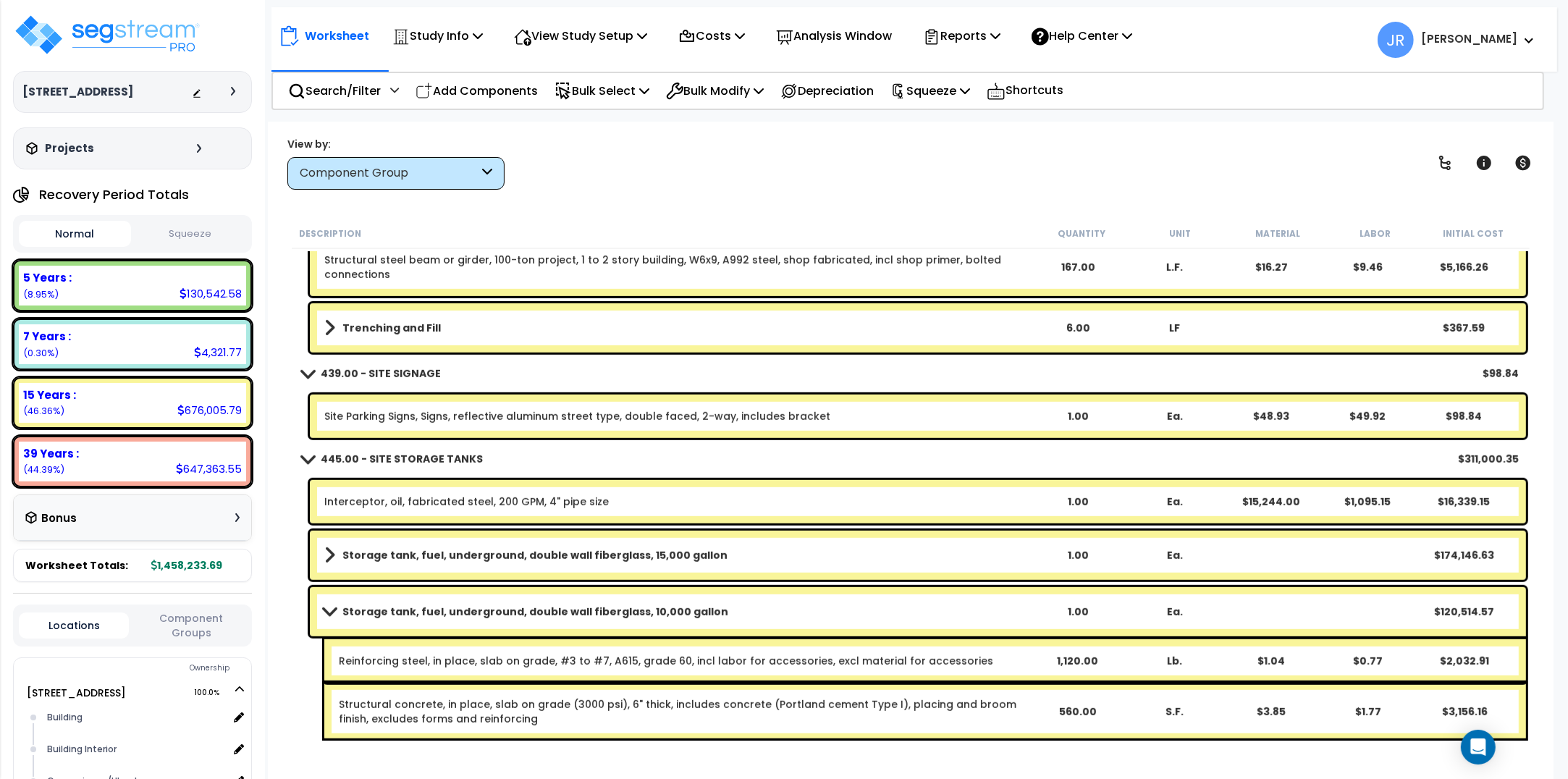
click at [391, 614] on b "Storage tank, fuel, underground, double wall fiberglass, 10,000 gallon" at bounding box center [535, 611] width 386 height 14
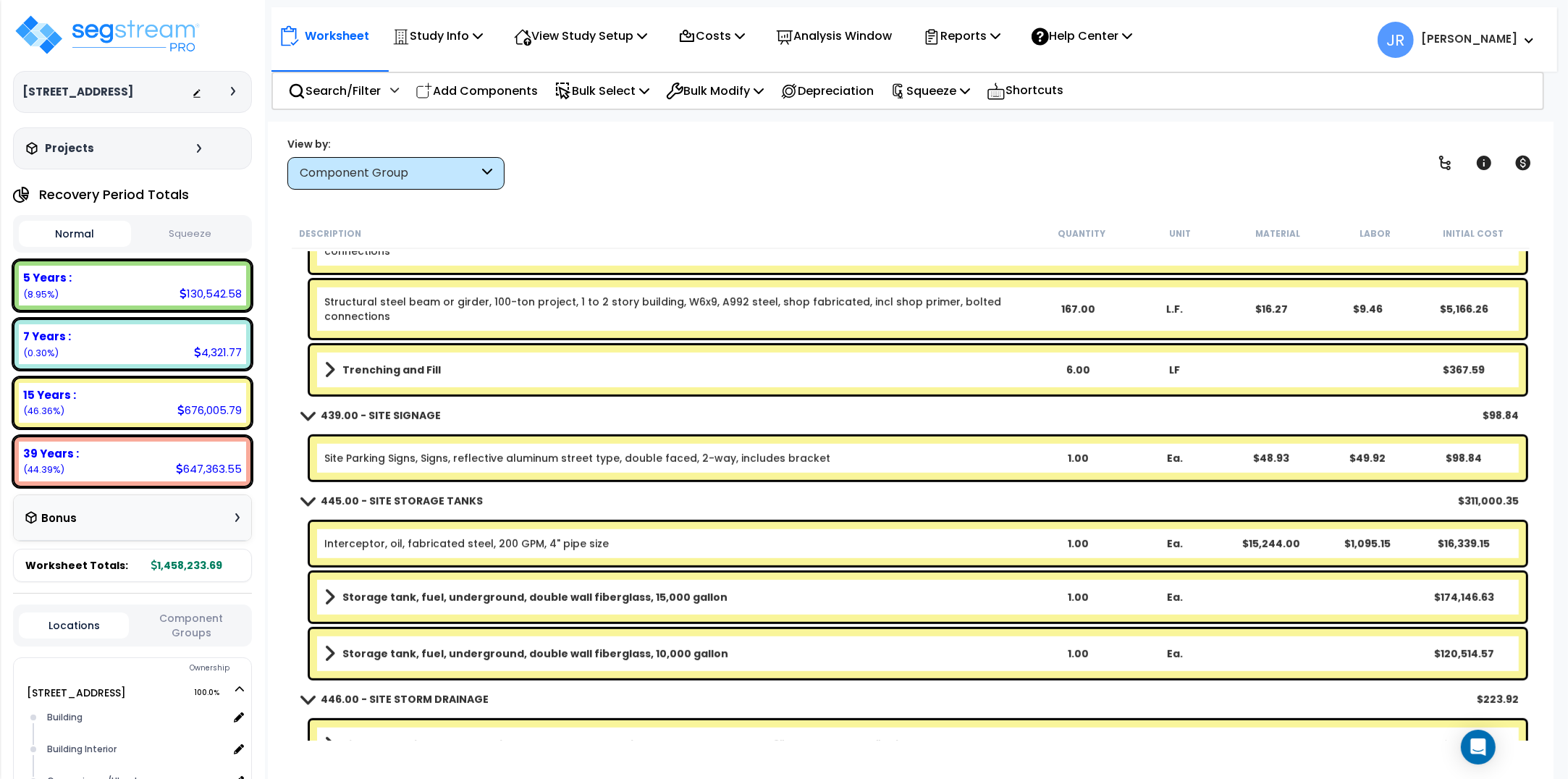
scroll to position [13627, 0]
